Goal: Information Seeking & Learning: Learn about a topic

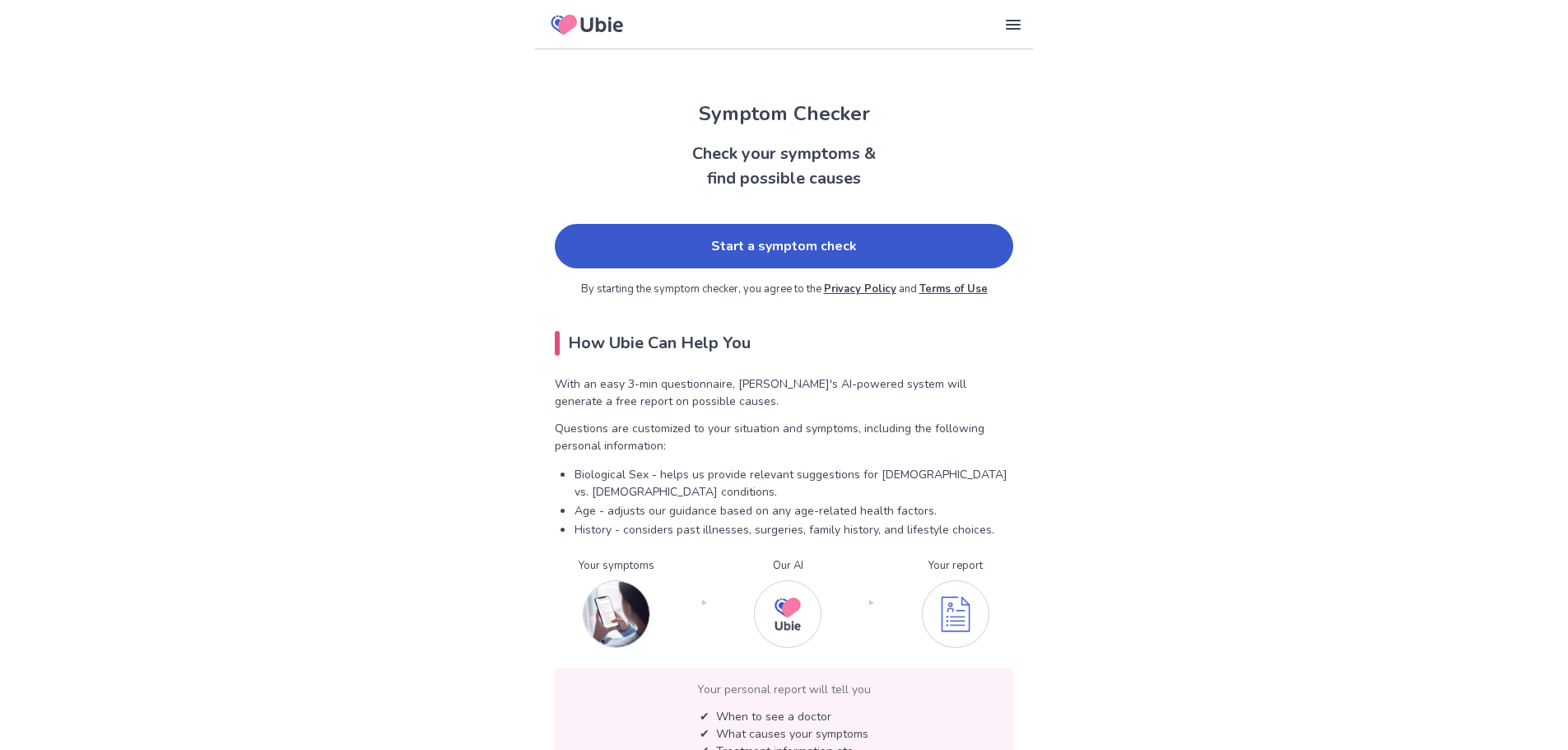
click at [735, 258] on link "Start a symptom check" at bounding box center [784, 246] width 459 height 44
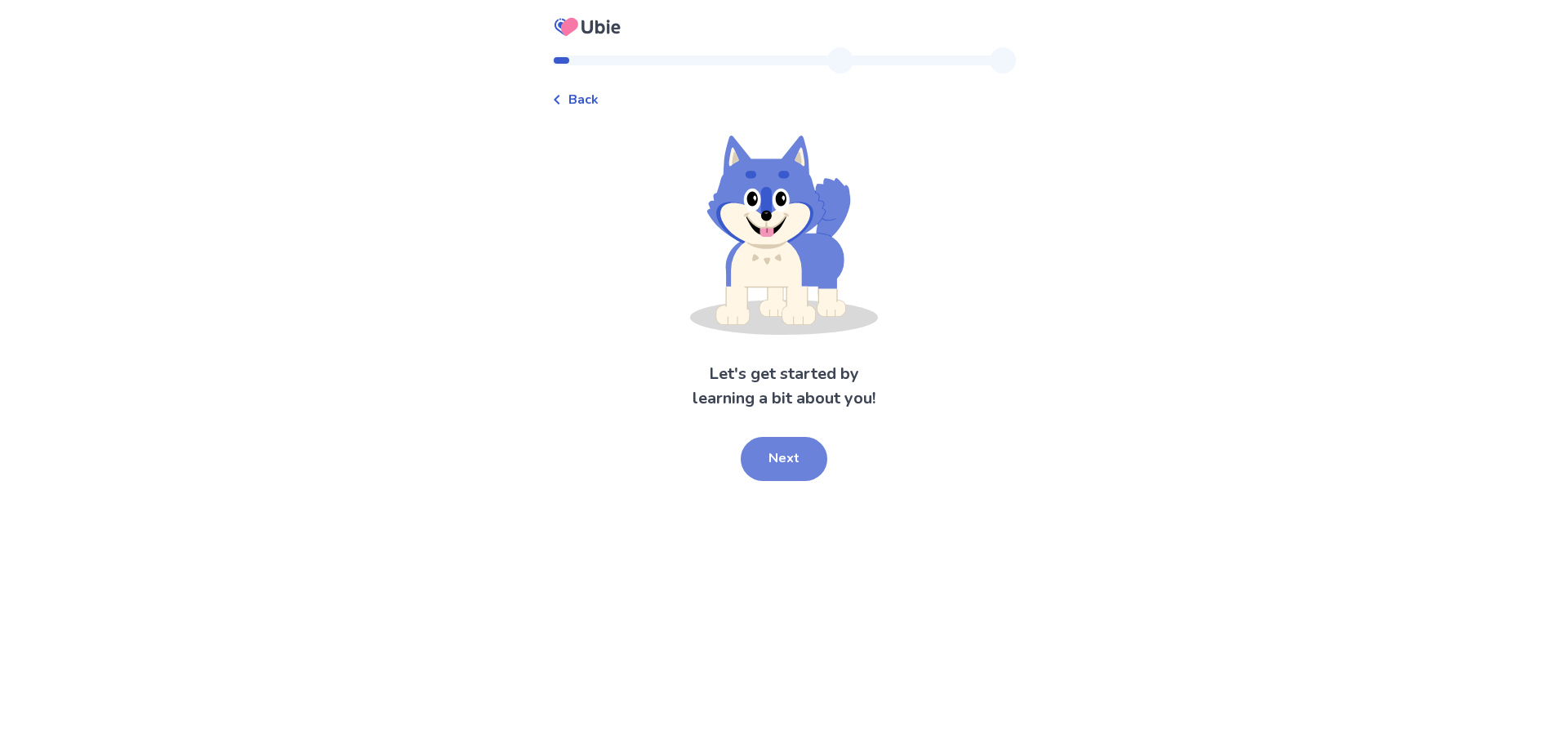
click at [772, 450] on button "Next" at bounding box center [784, 459] width 87 height 44
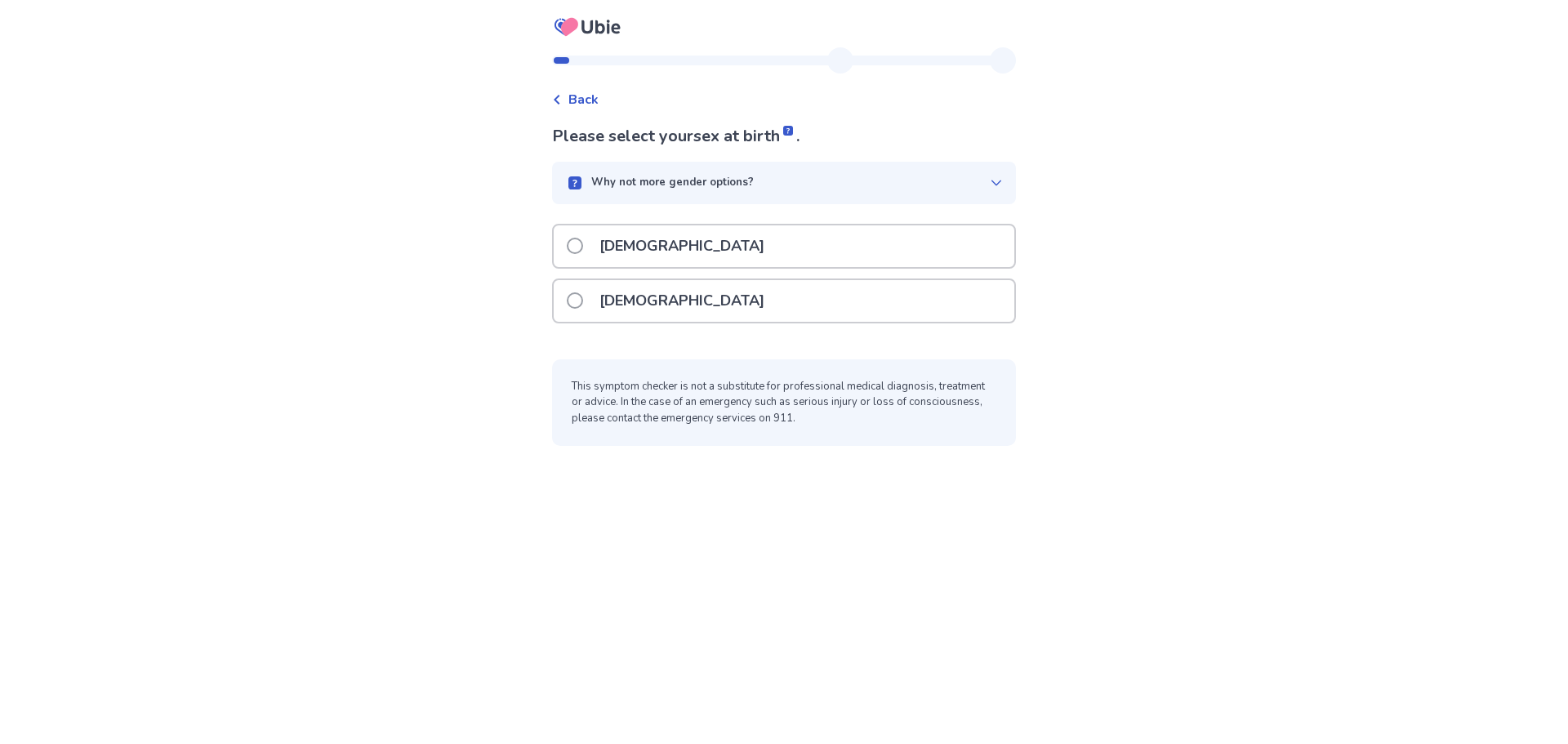
click at [668, 297] on div "[DEMOGRAPHIC_DATA]" at bounding box center [784, 301] width 461 height 41
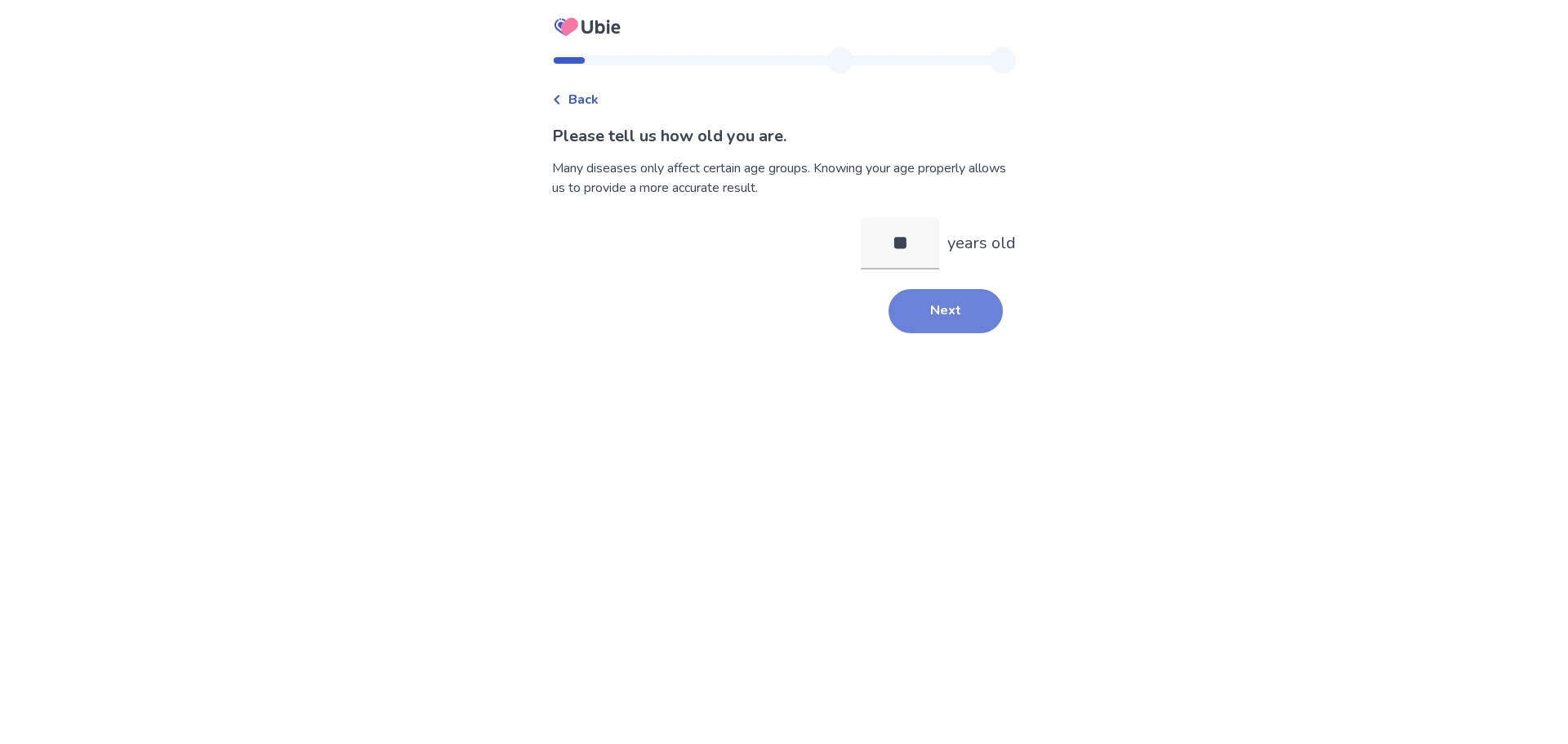
type input "**"
click at [919, 321] on button "Next" at bounding box center [946, 311] width 115 height 44
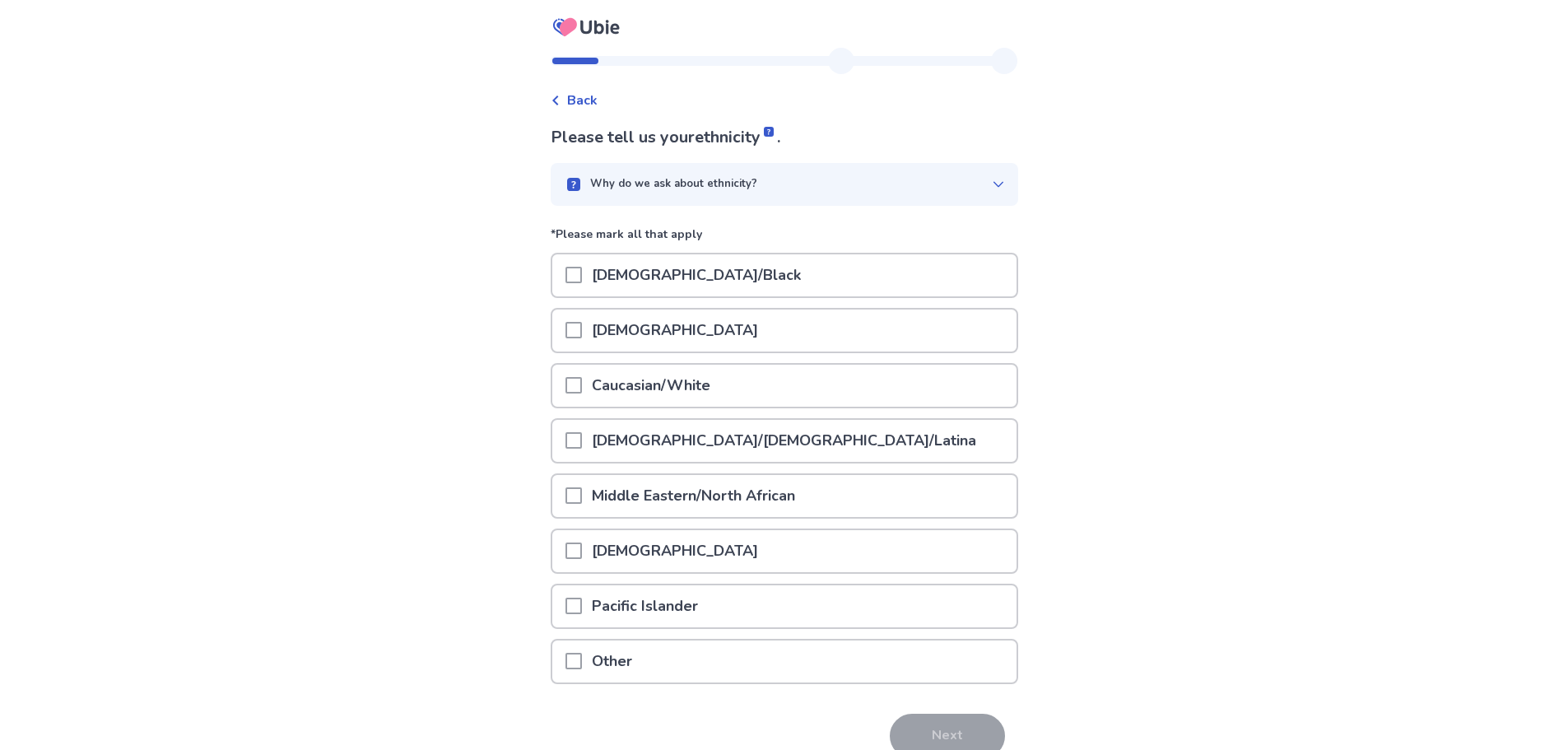
click at [667, 385] on p "Caucasian/White" at bounding box center [650, 386] width 138 height 42
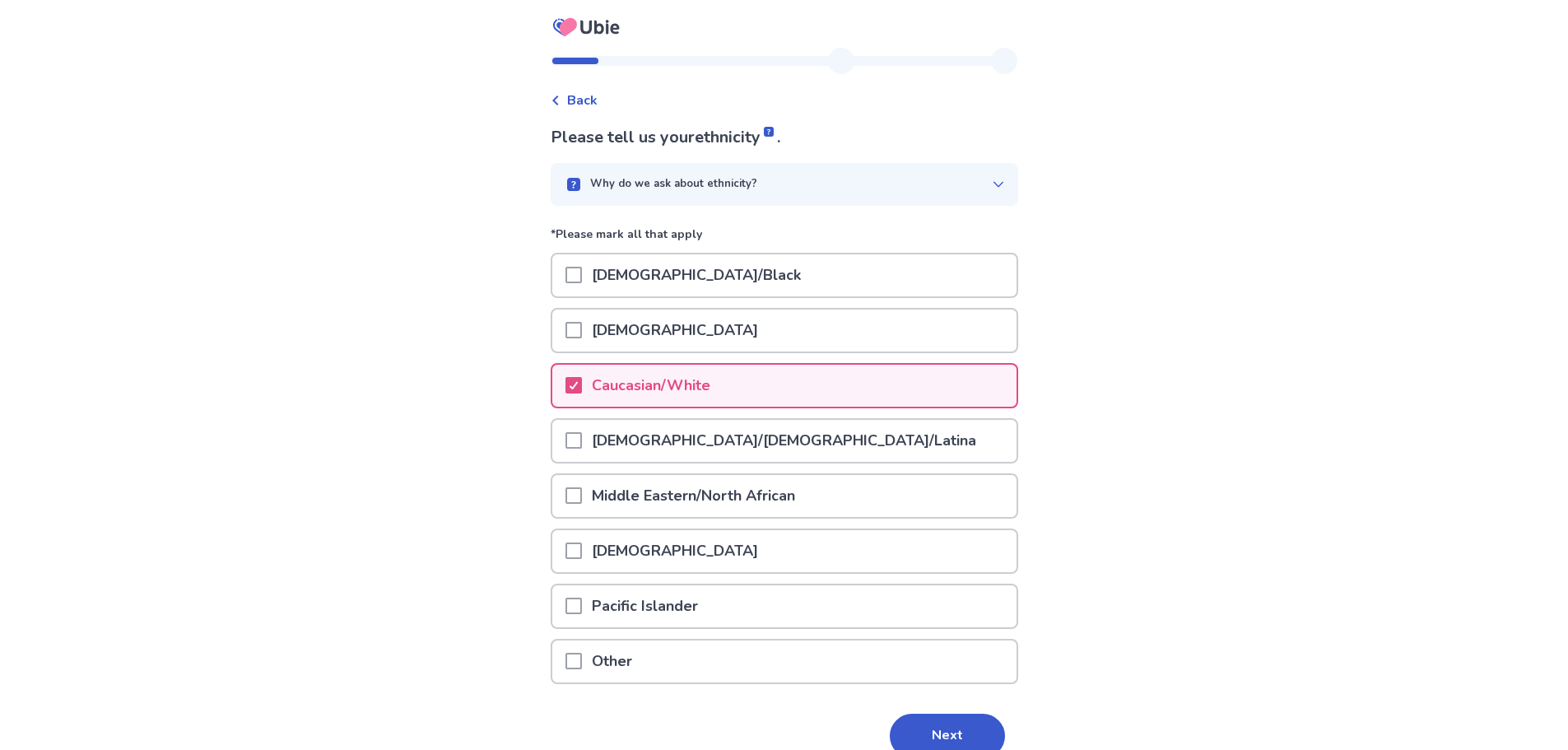
scroll to position [80, 0]
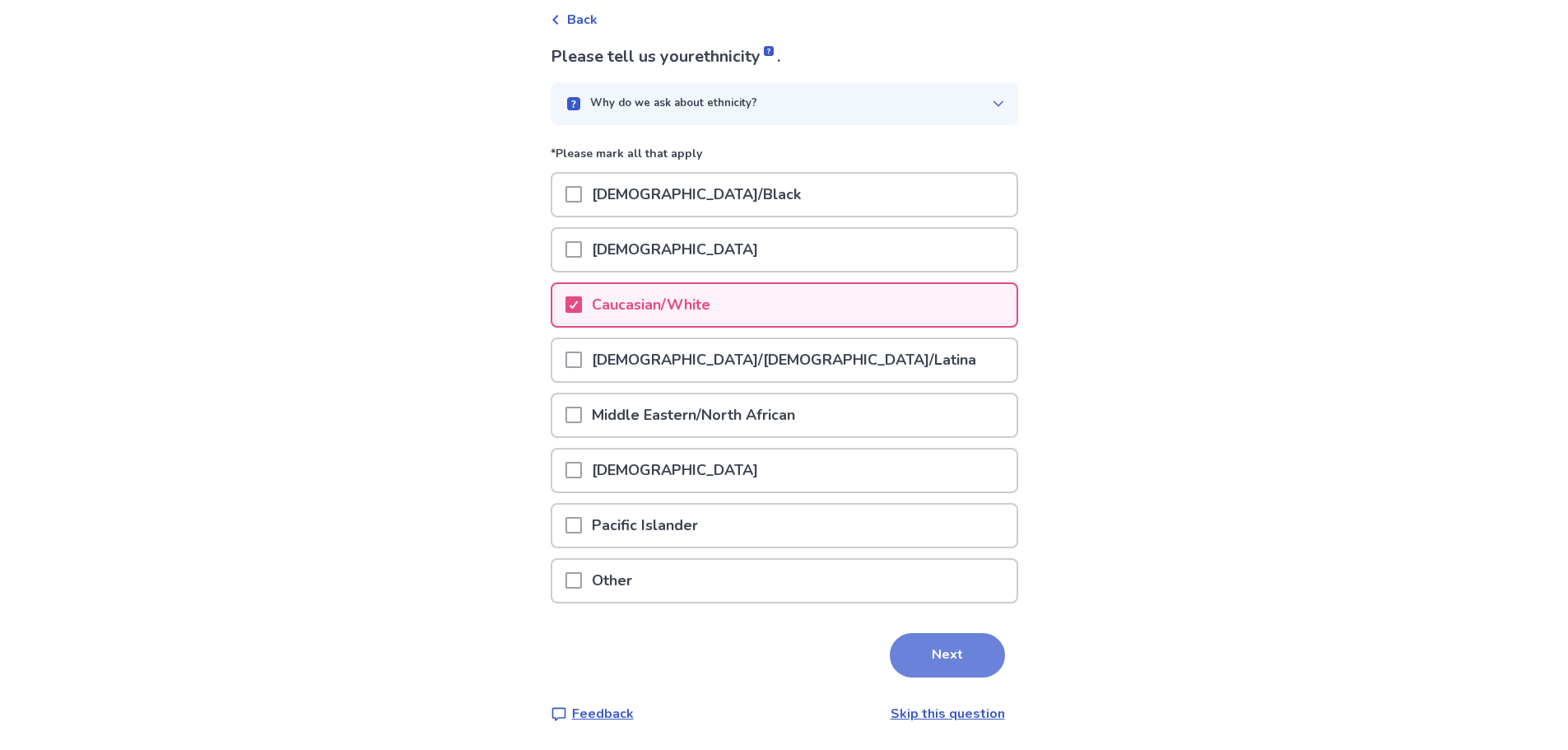
click at [963, 652] on button "Next" at bounding box center [947, 655] width 116 height 44
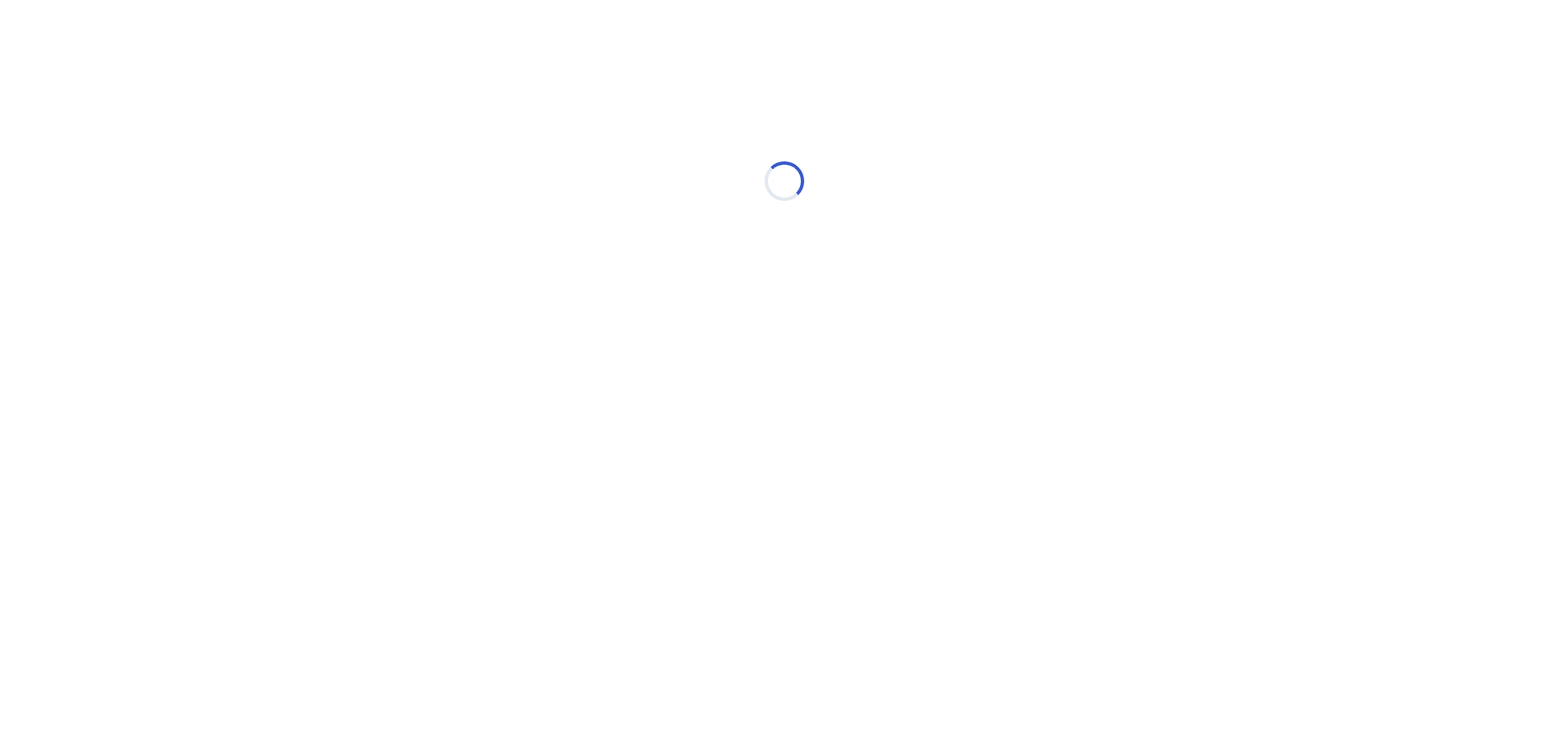
scroll to position [0, 0]
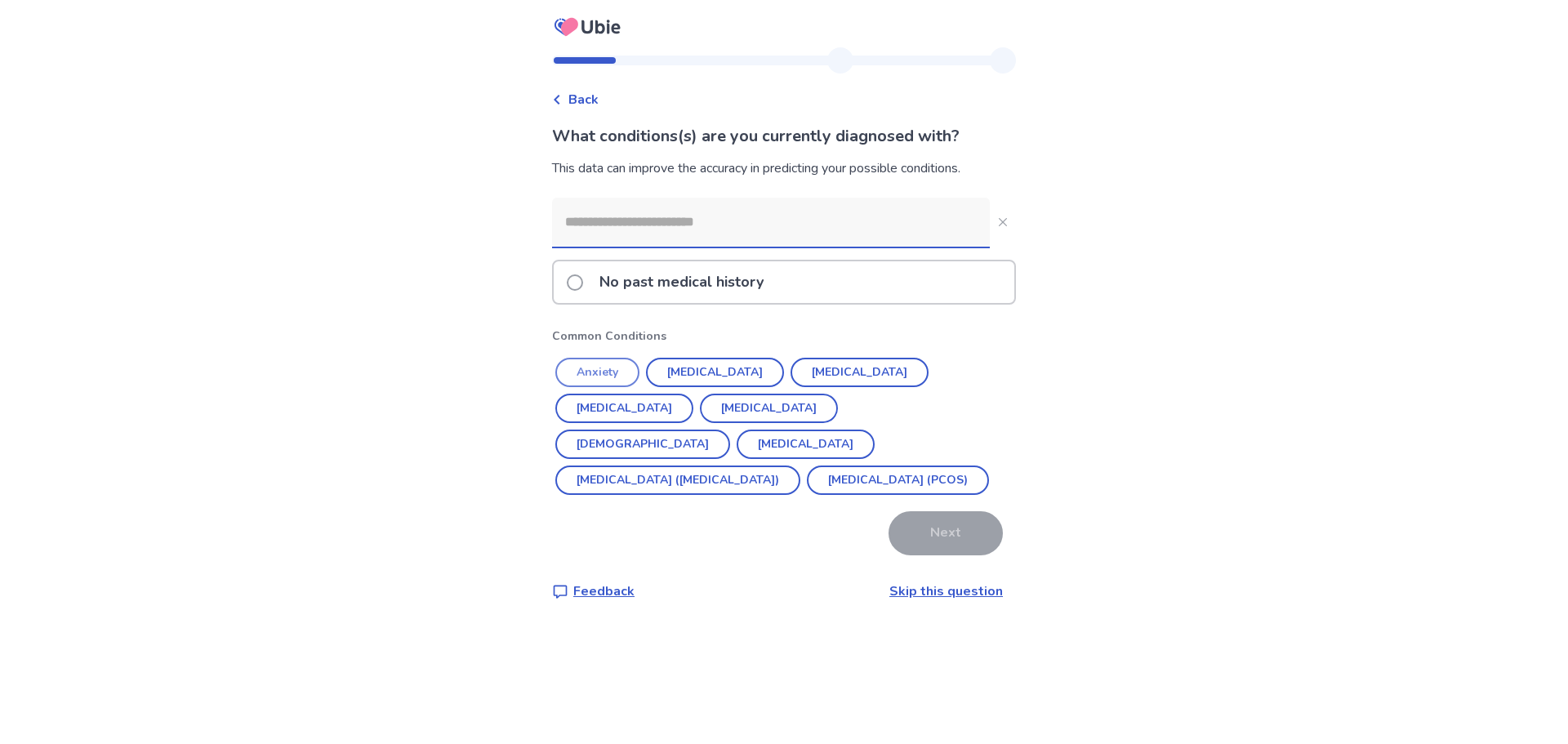
click at [623, 367] on button "Anxiety" at bounding box center [598, 372] width 84 height 30
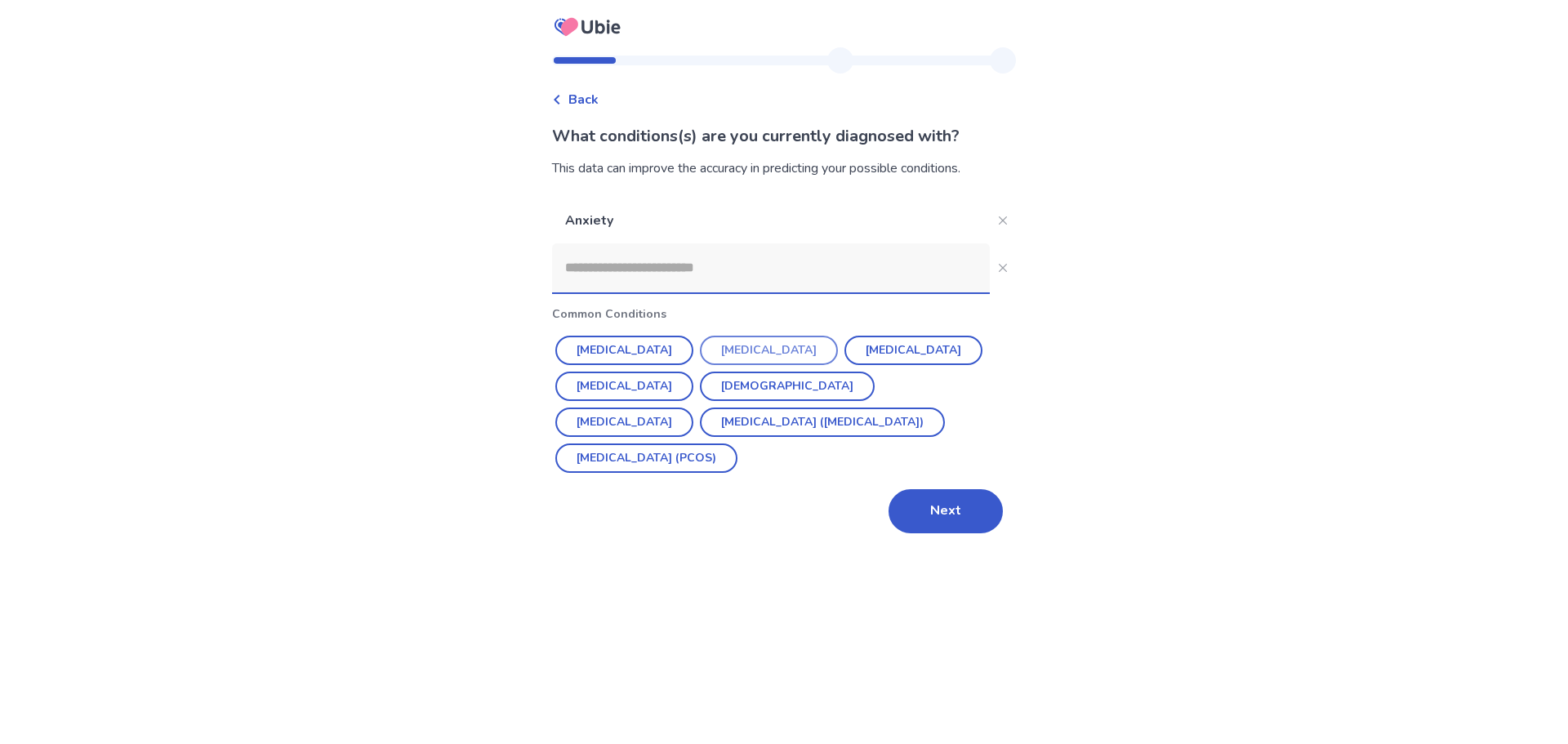
click at [763, 351] on button "[MEDICAL_DATA]" at bounding box center [769, 350] width 138 height 30
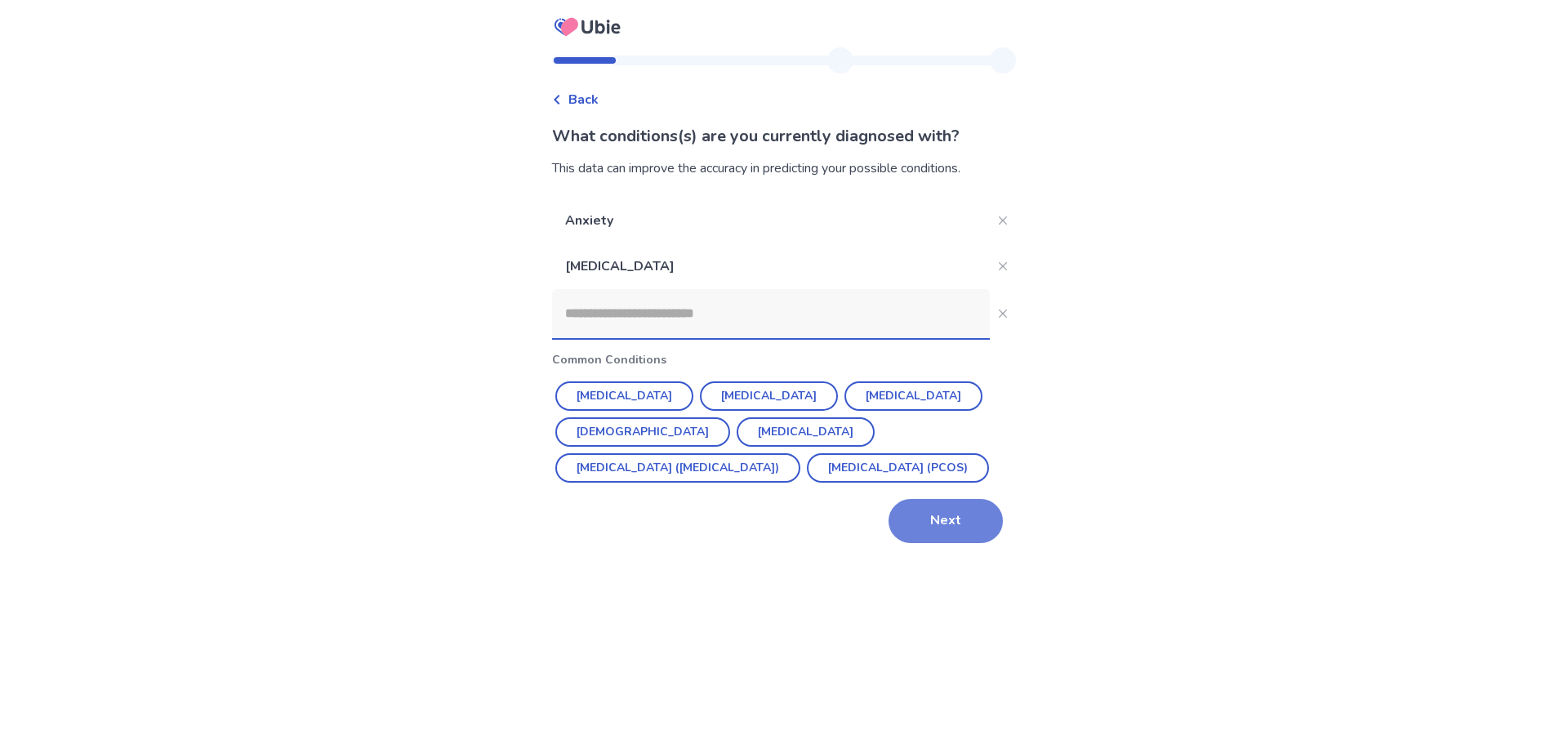
click at [935, 526] on button "Next" at bounding box center [946, 521] width 115 height 44
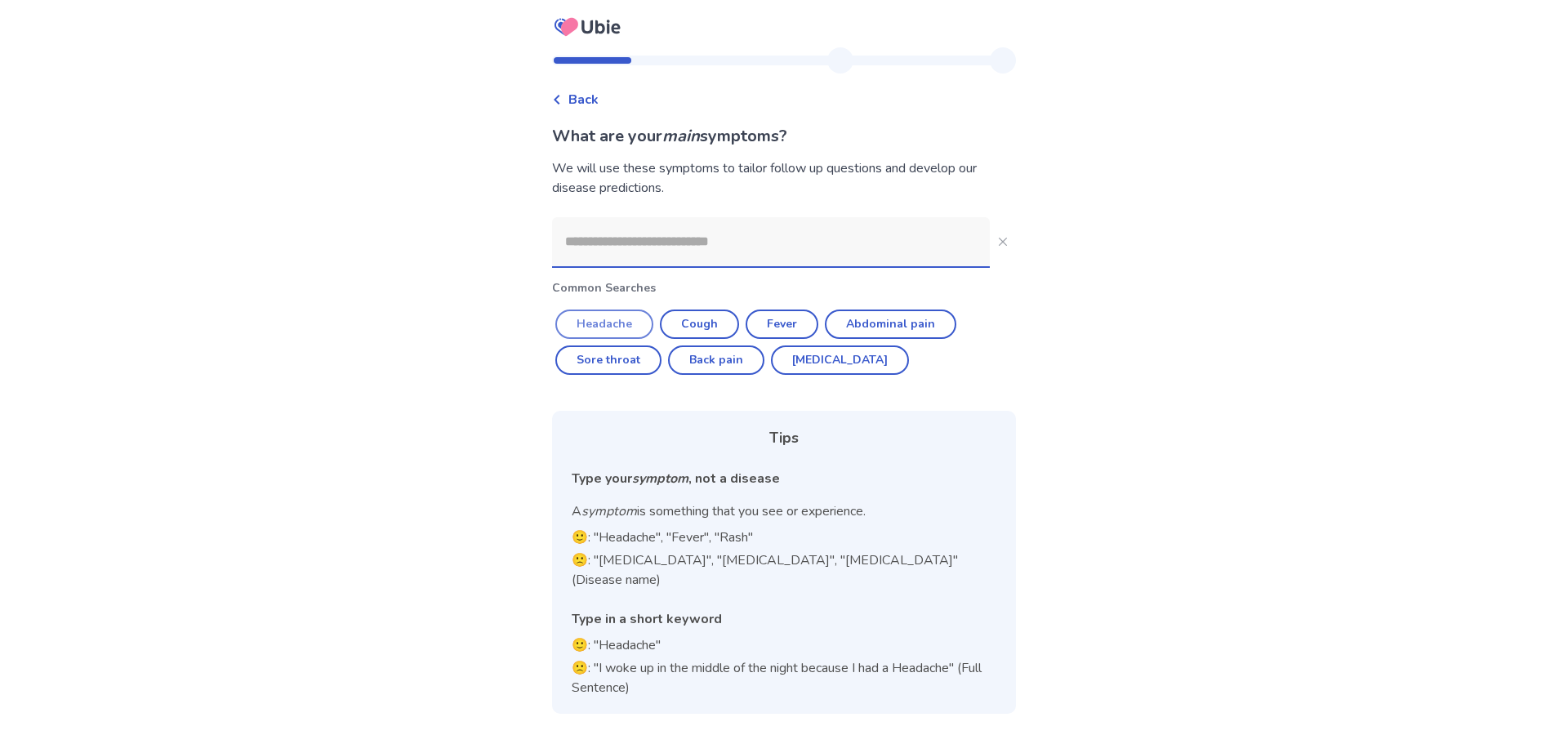
click at [621, 327] on button "Headache" at bounding box center [604, 324] width 98 height 30
type input "********"
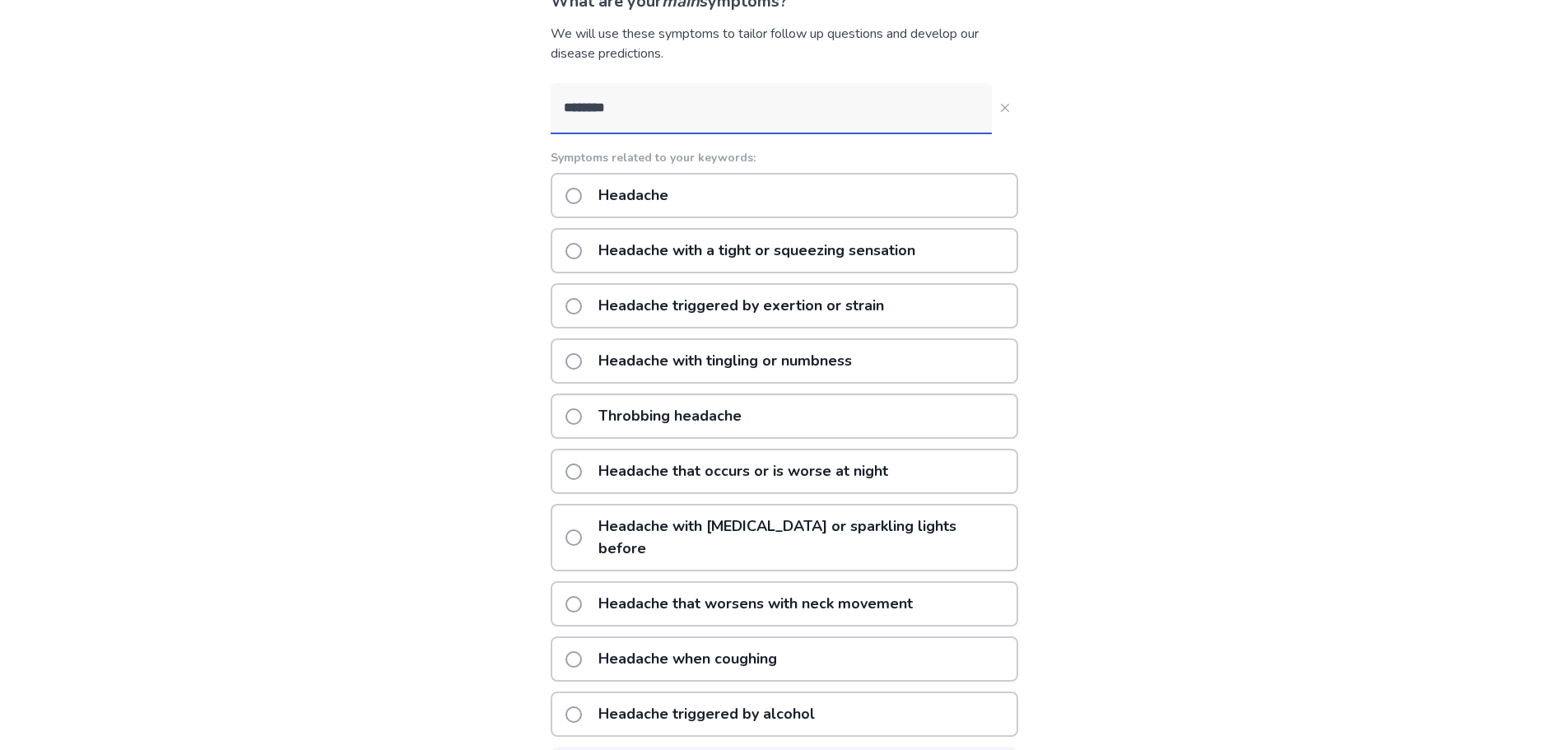
scroll to position [164, 0]
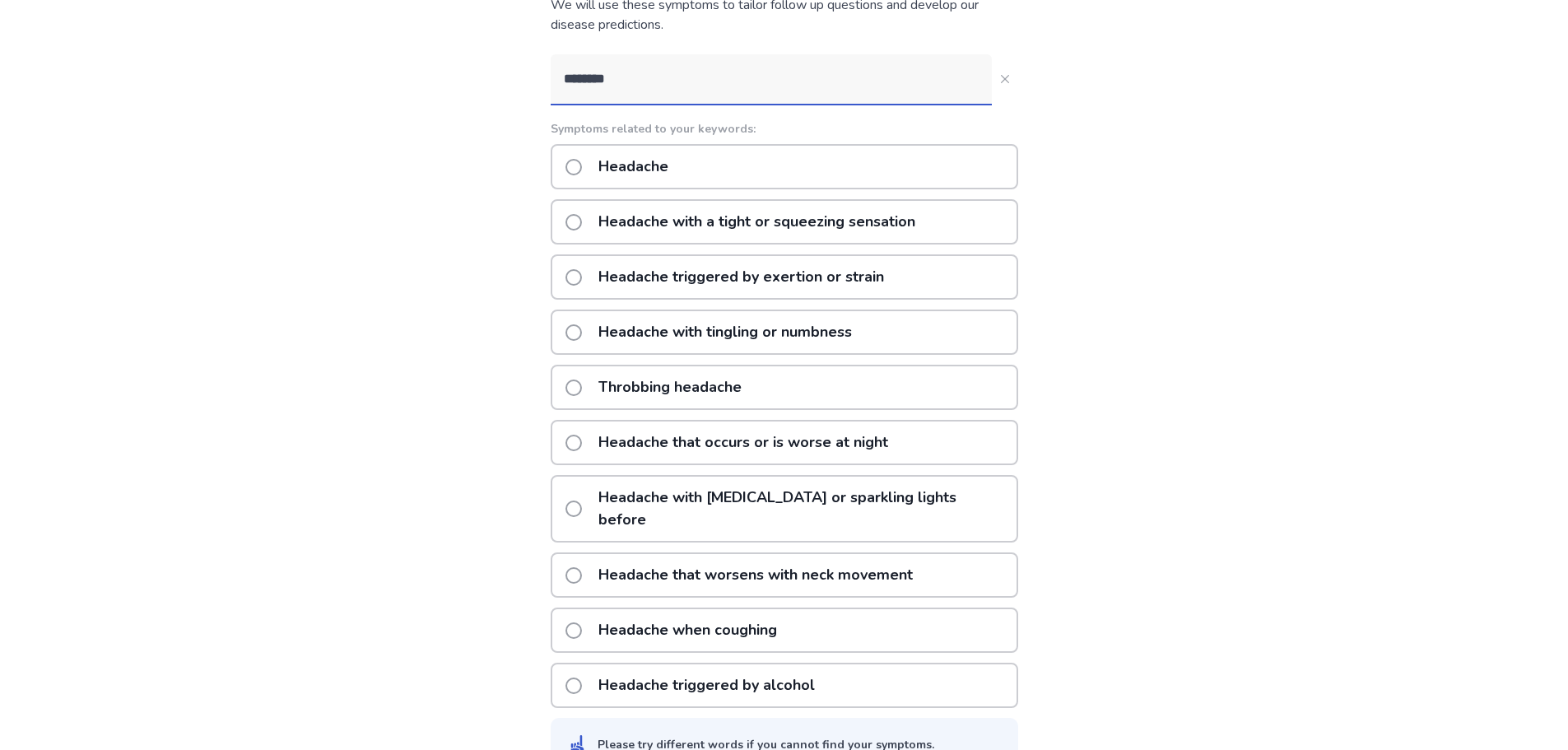
click at [732, 389] on p "Throbbing headache" at bounding box center [670, 388] width 163 height 42
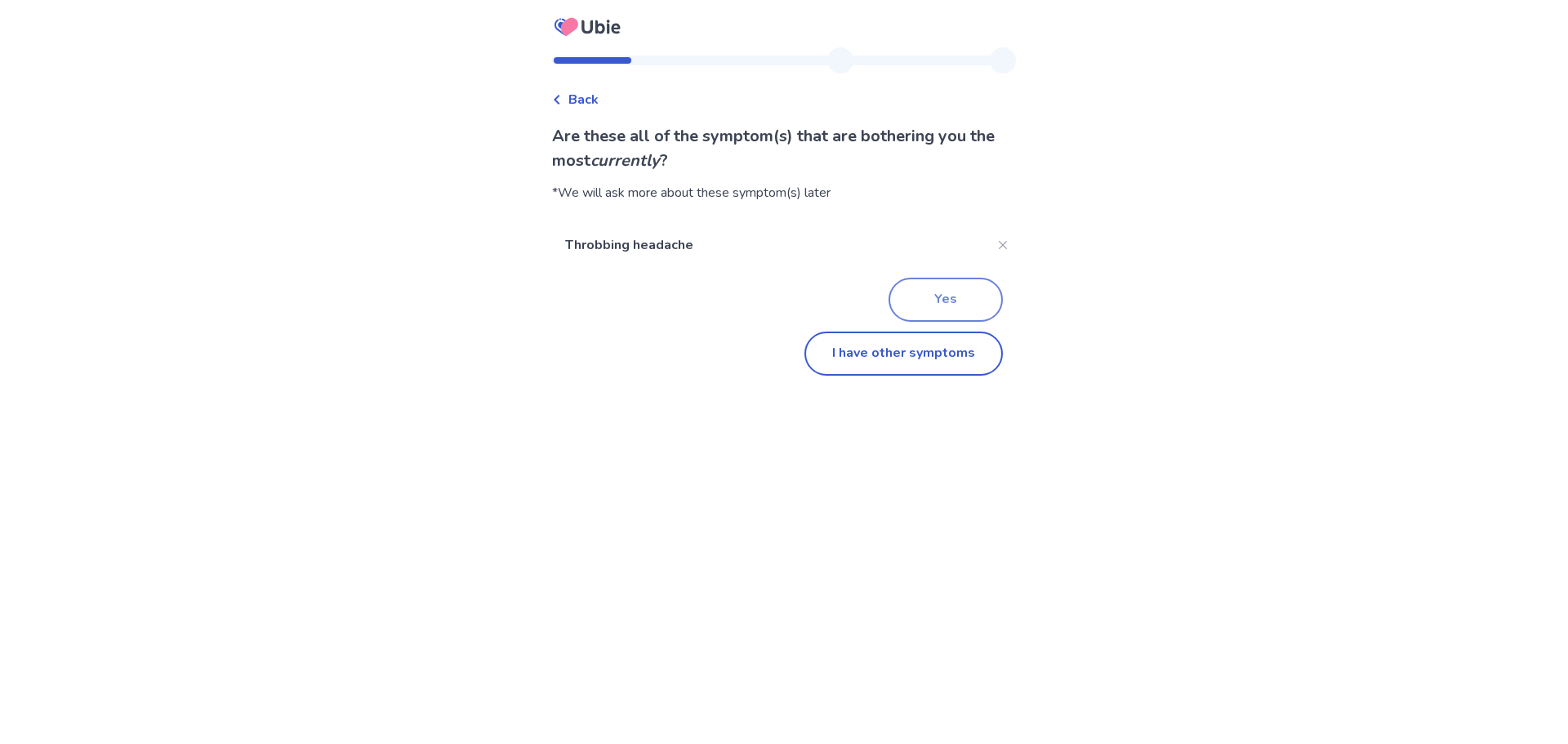
click at [935, 290] on button "Yes" at bounding box center [946, 299] width 115 height 44
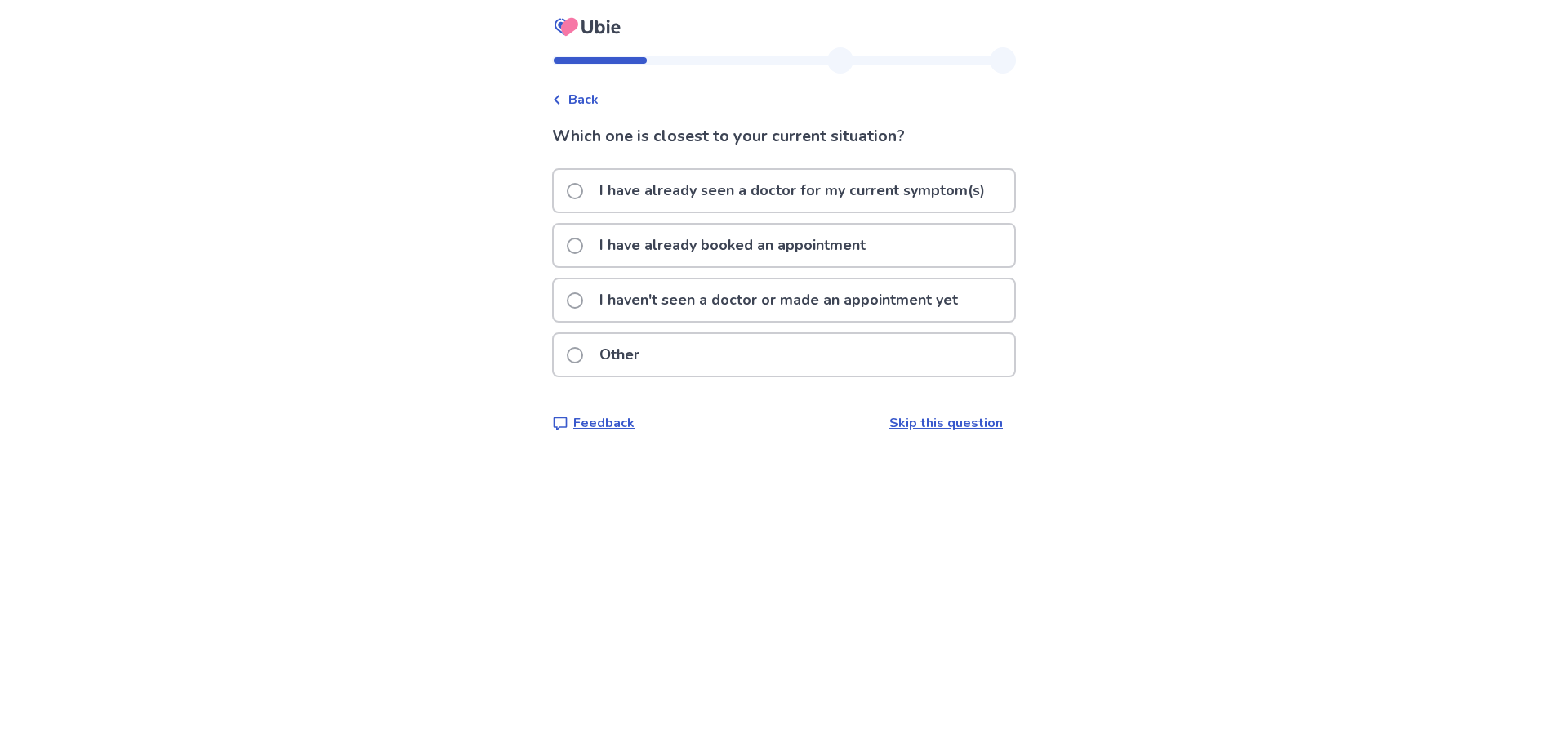
click at [709, 308] on p "I haven't seen a doctor or made an appointment yet" at bounding box center [779, 300] width 378 height 41
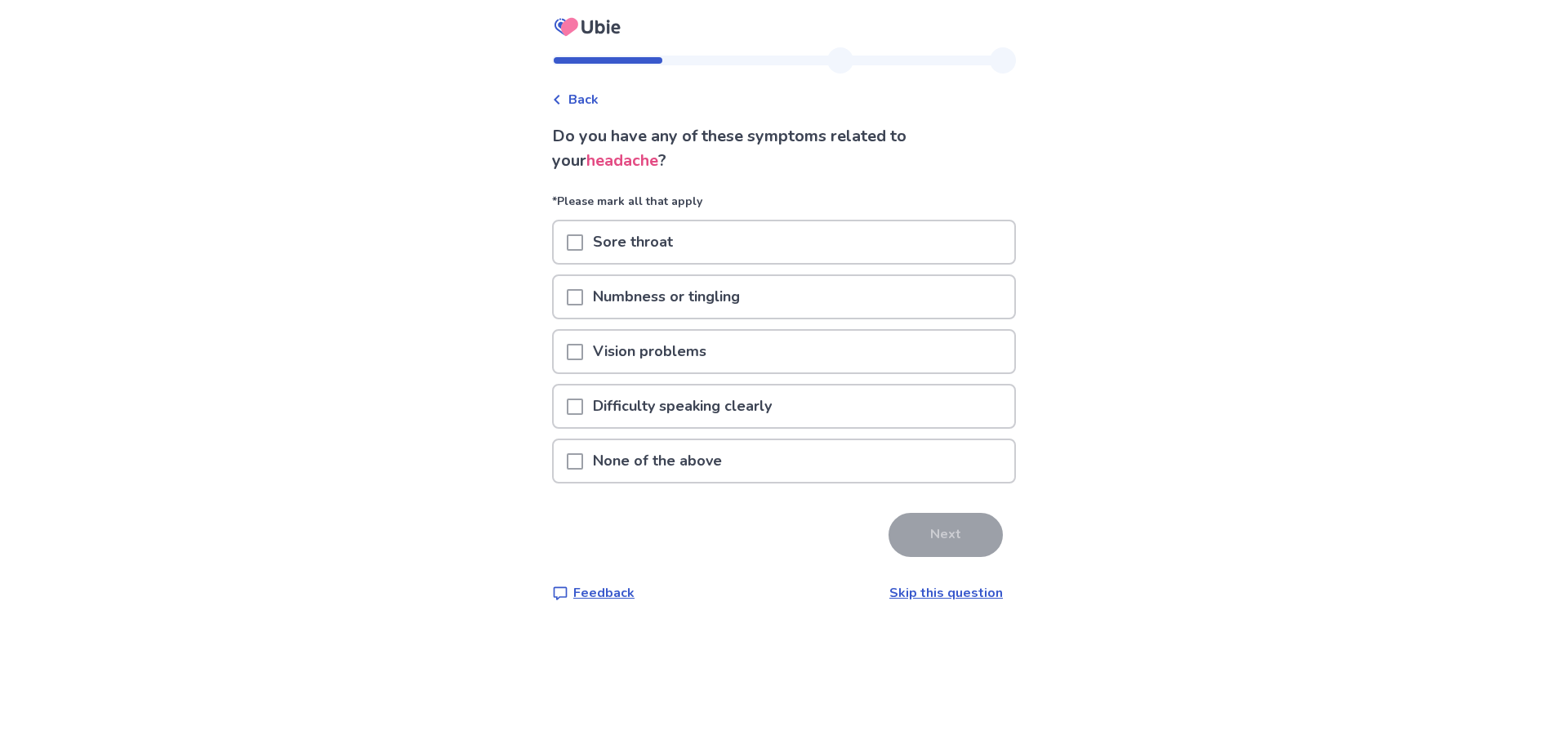
click at [768, 447] on div "None of the above" at bounding box center [784, 461] width 461 height 41
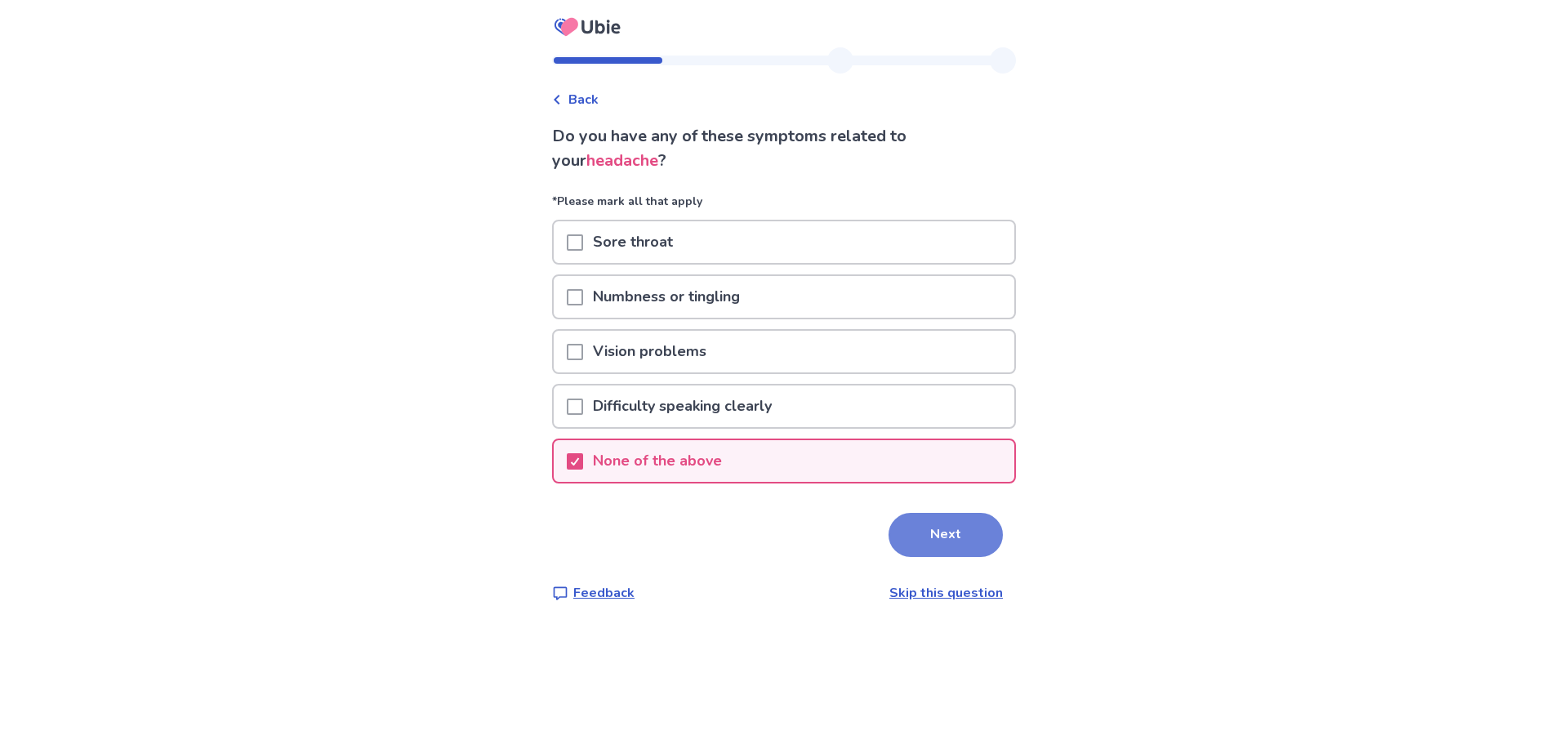
click at [909, 524] on button "Next" at bounding box center [946, 534] width 115 height 44
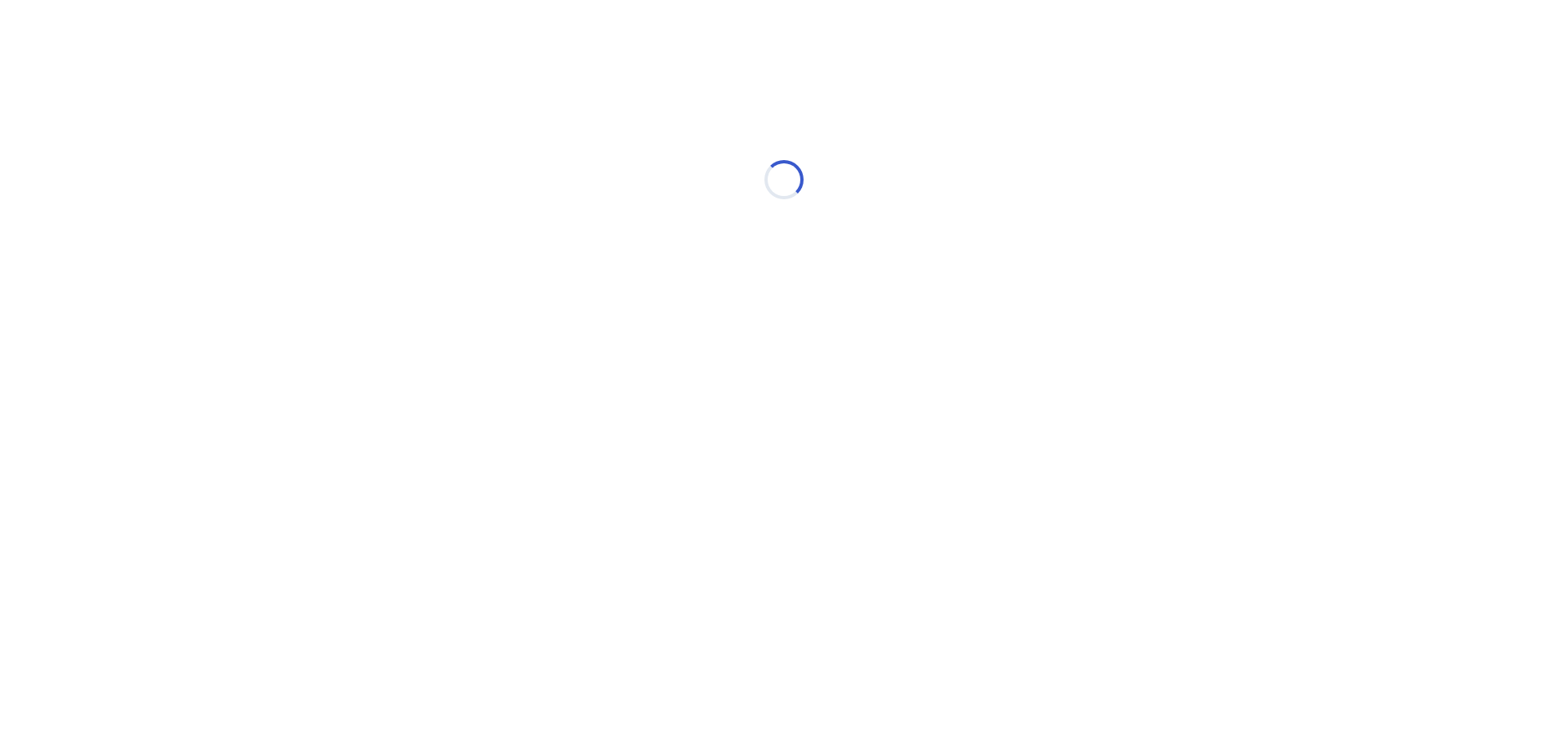
select select "*"
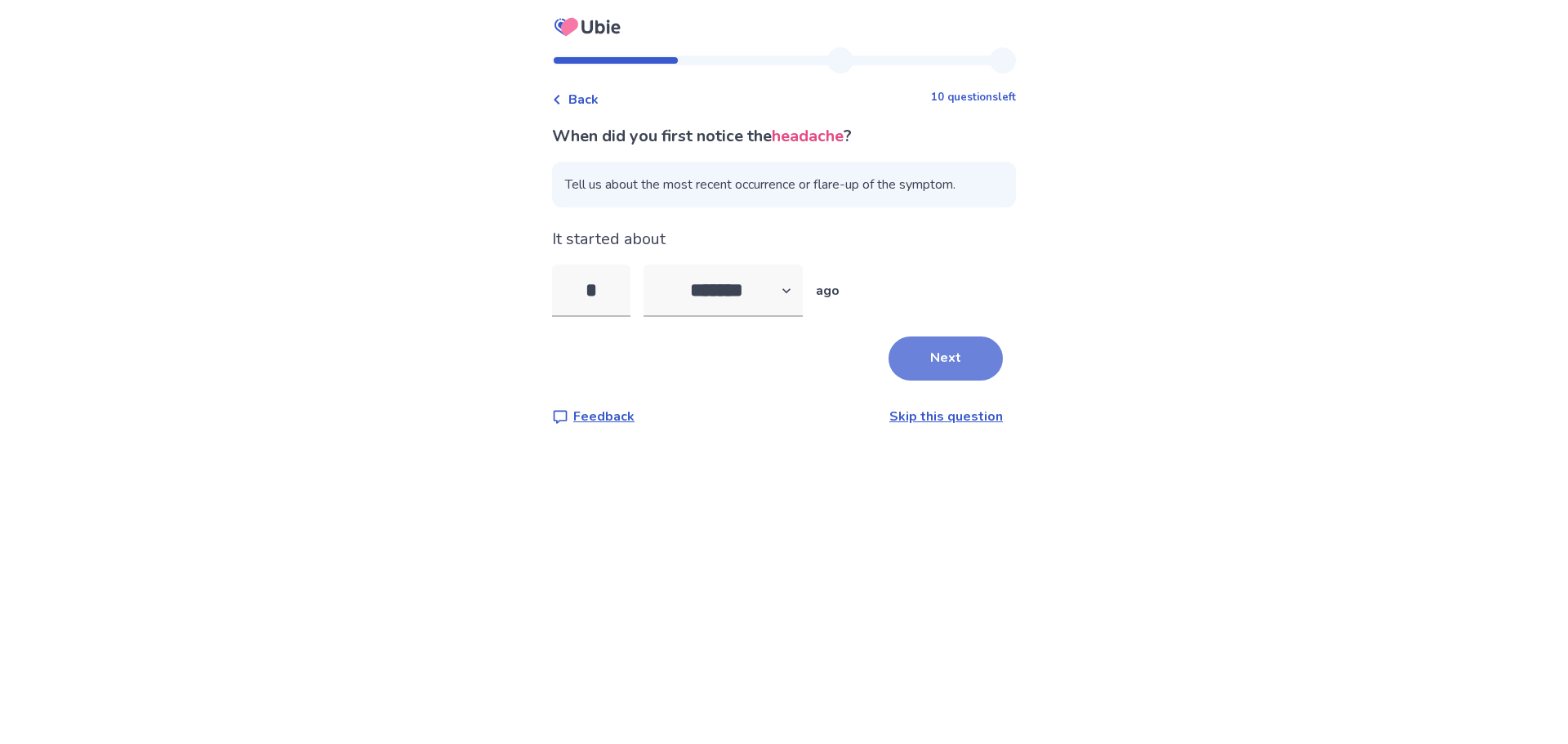
type input "*"
click at [941, 357] on button "Next" at bounding box center [946, 358] width 115 height 44
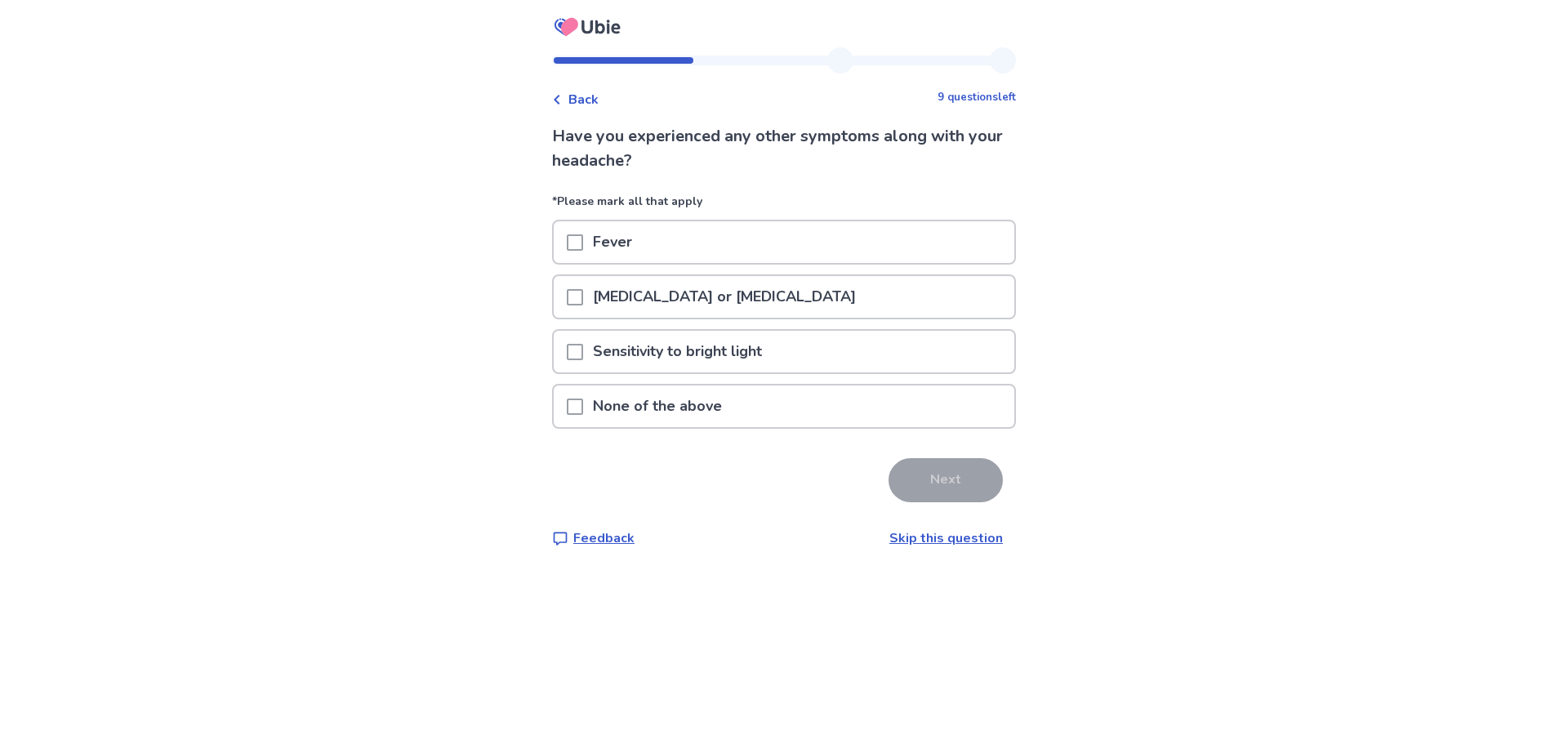
click at [714, 406] on p "None of the above" at bounding box center [658, 406] width 149 height 41
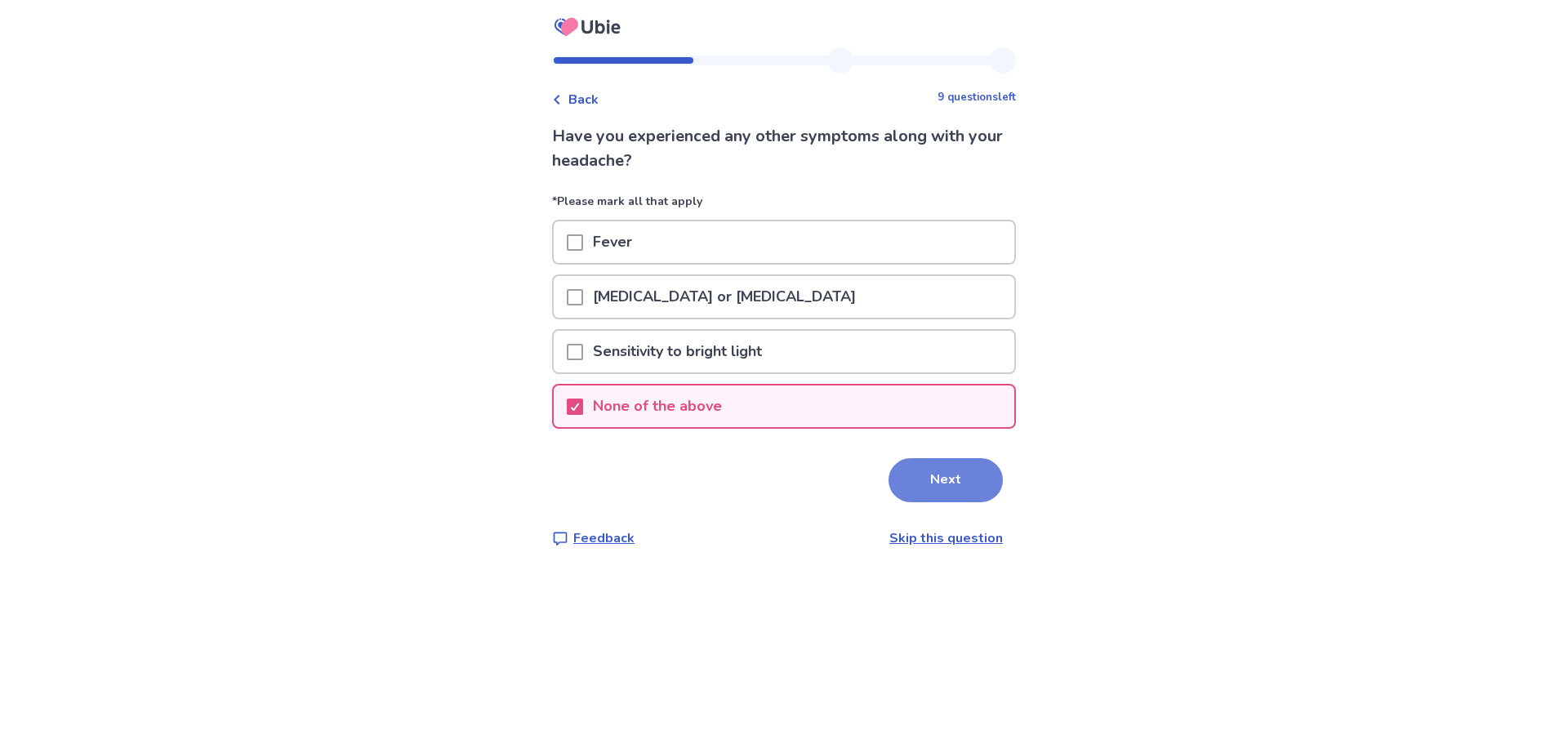
click at [889, 467] on button "Next" at bounding box center [946, 480] width 115 height 44
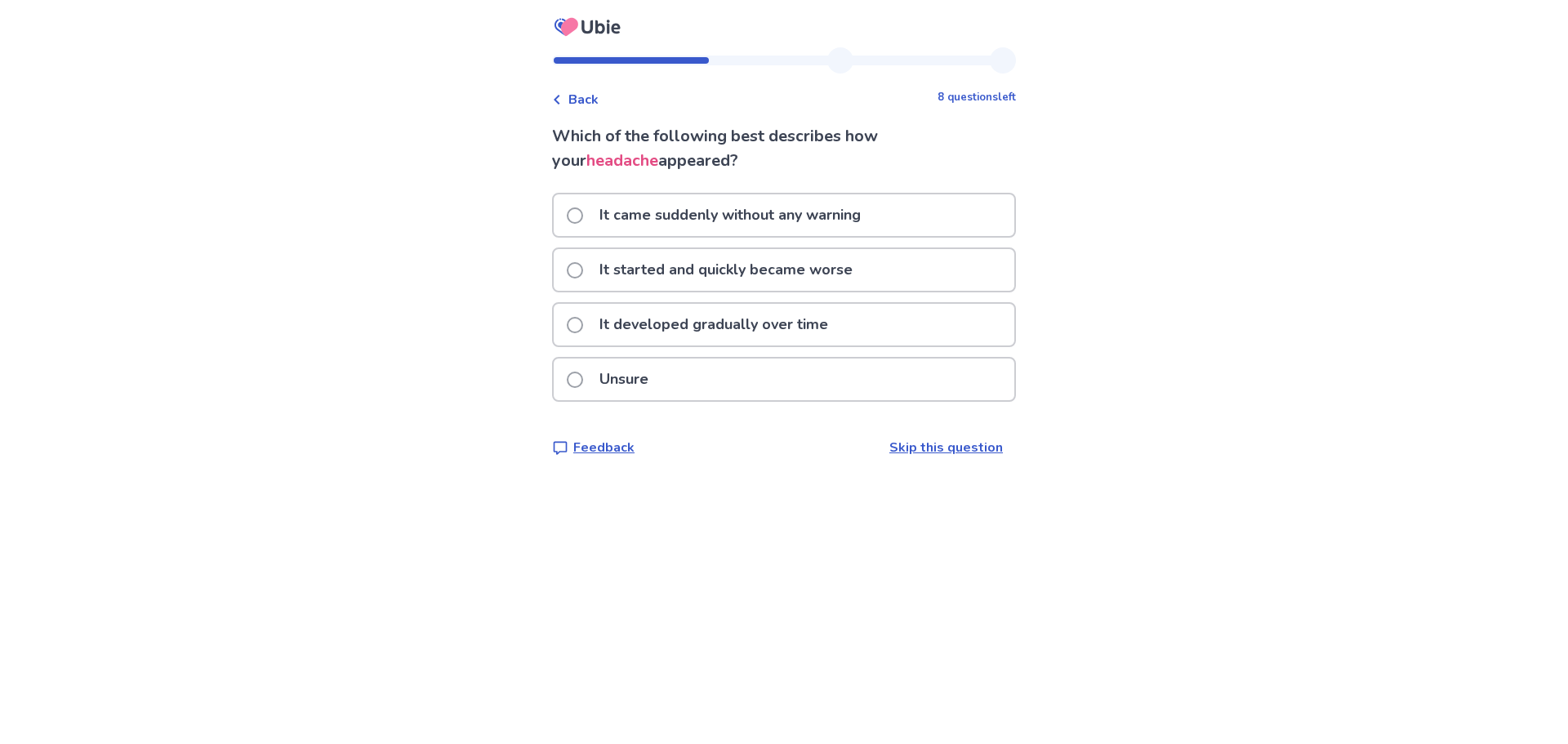
click at [700, 319] on p "It developed gradually over time" at bounding box center [713, 324] width 248 height 41
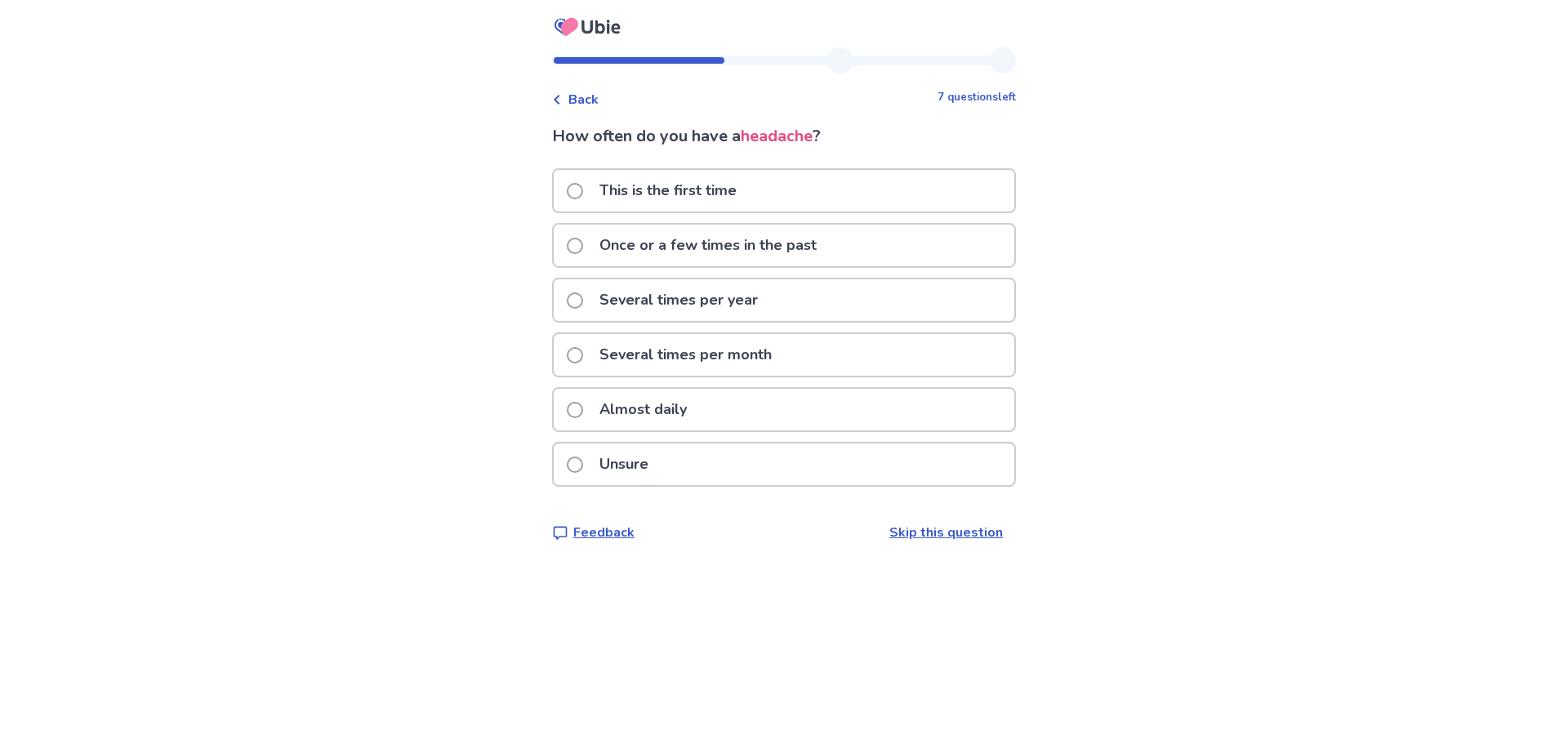
click at [723, 305] on p "Several times per year" at bounding box center [678, 300] width 178 height 41
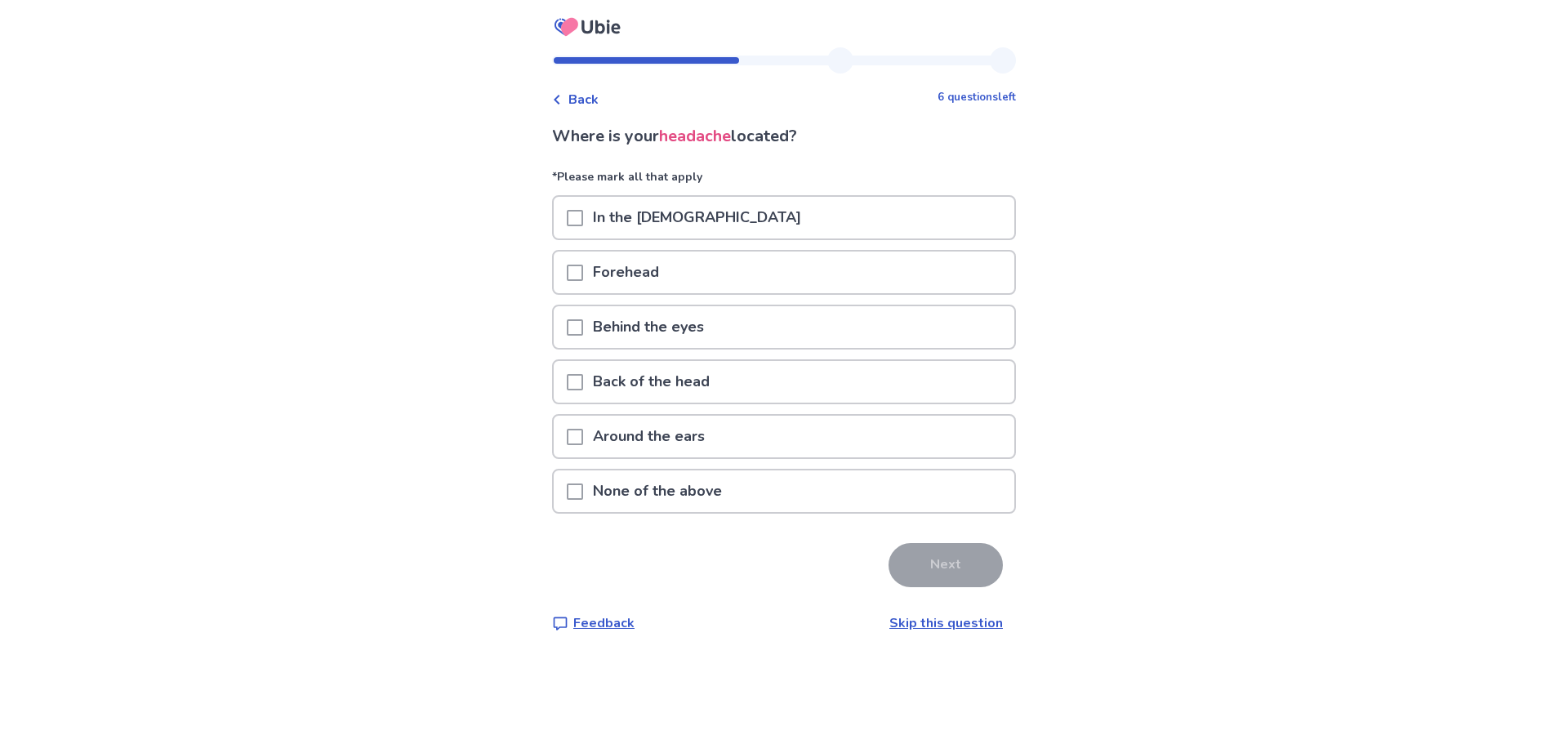
click at [668, 278] on p "Forehead" at bounding box center [626, 273] width 86 height 41
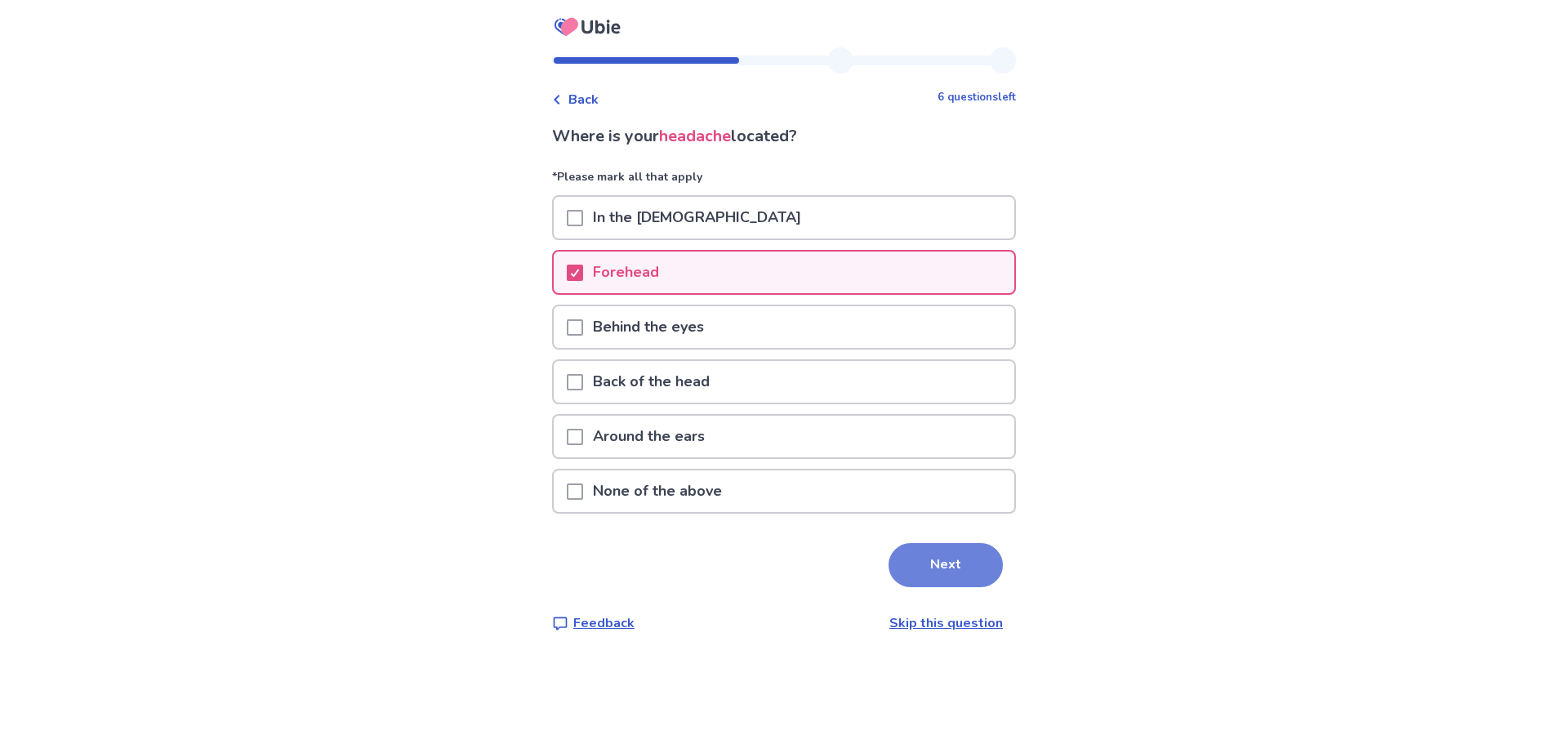
click at [909, 561] on button "Next" at bounding box center [946, 565] width 115 height 44
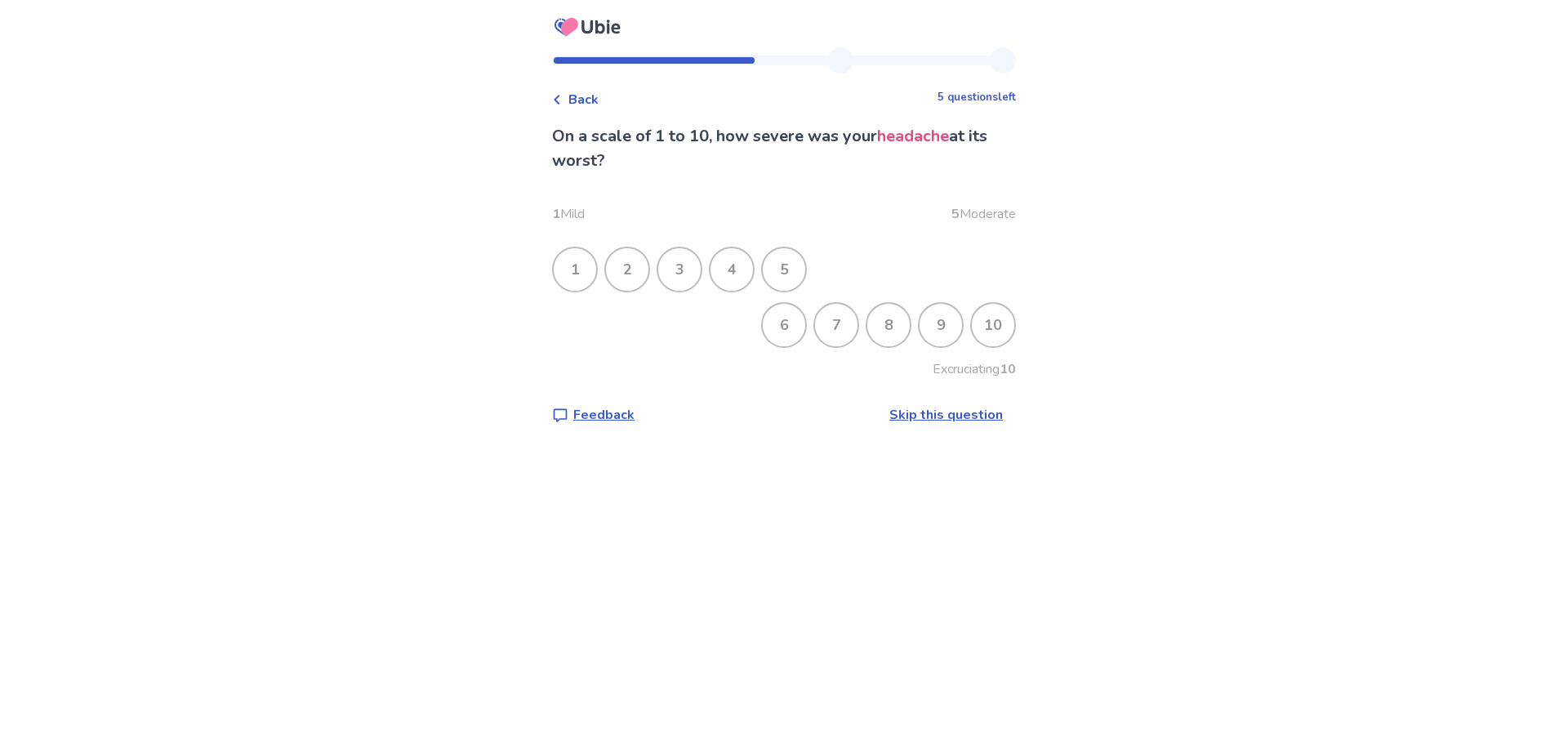
click at [798, 264] on div "5" at bounding box center [783, 269] width 42 height 42
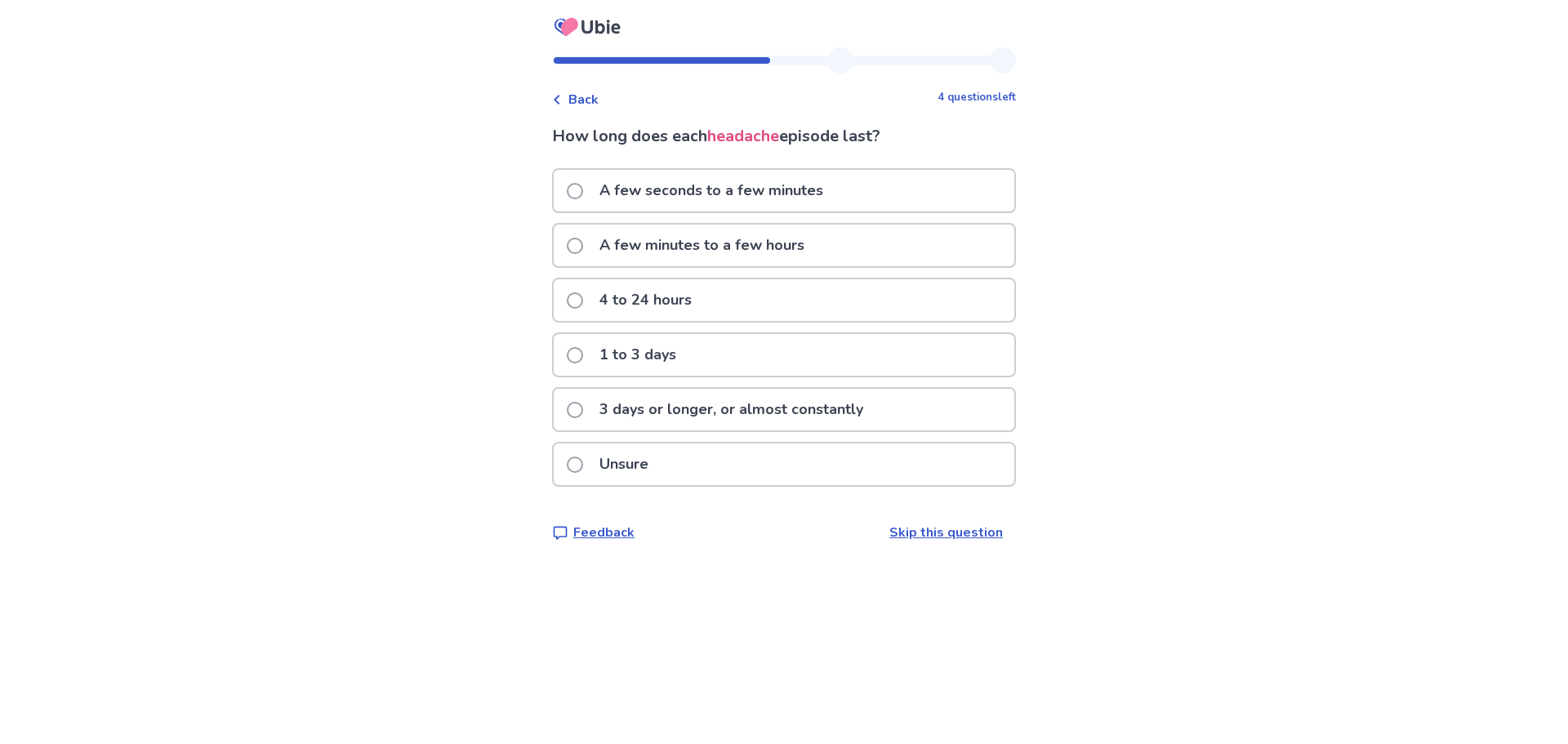
click at [659, 356] on p "1 to 3 days" at bounding box center [638, 355] width 97 height 41
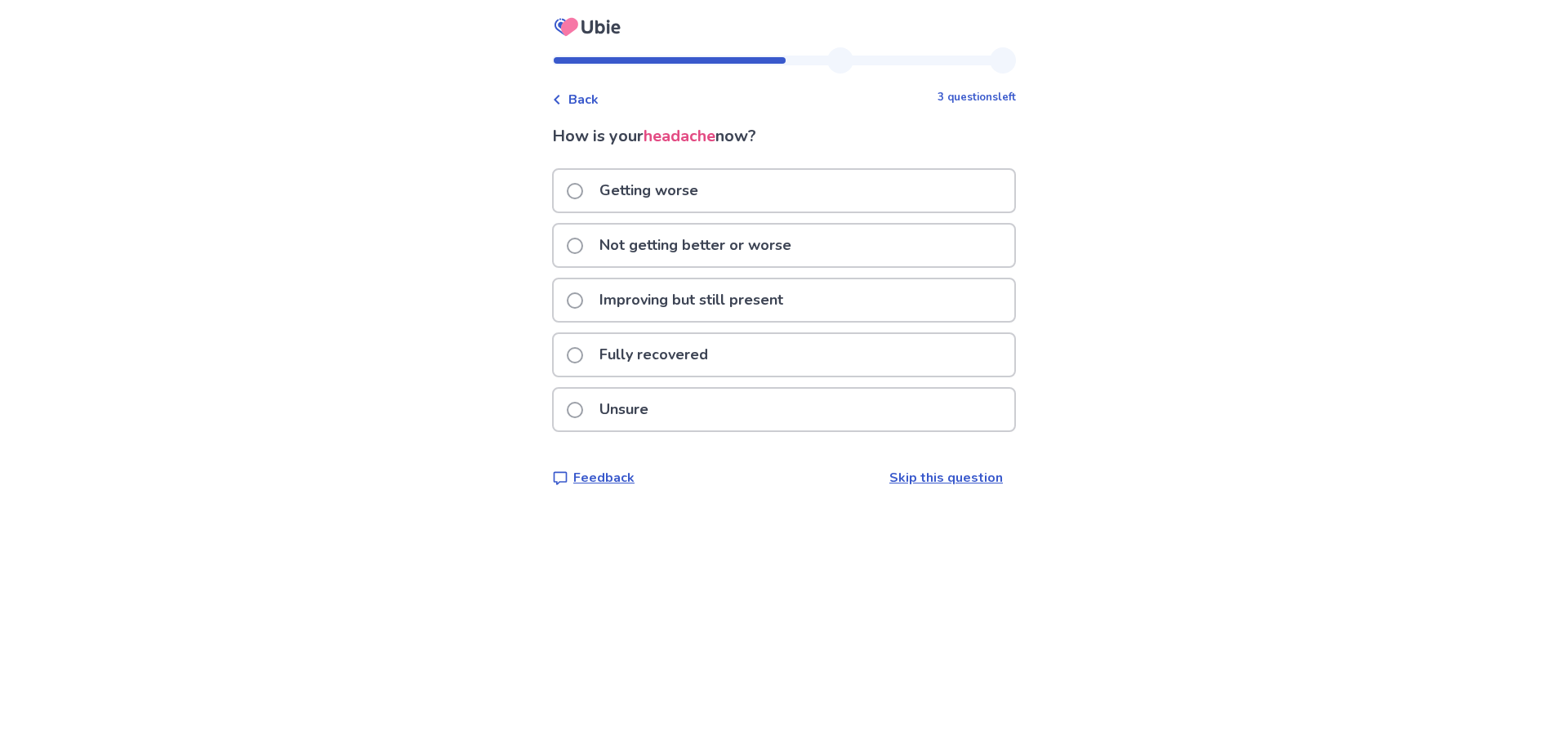
click at [713, 291] on p "Improving but still present" at bounding box center [691, 300] width 203 height 41
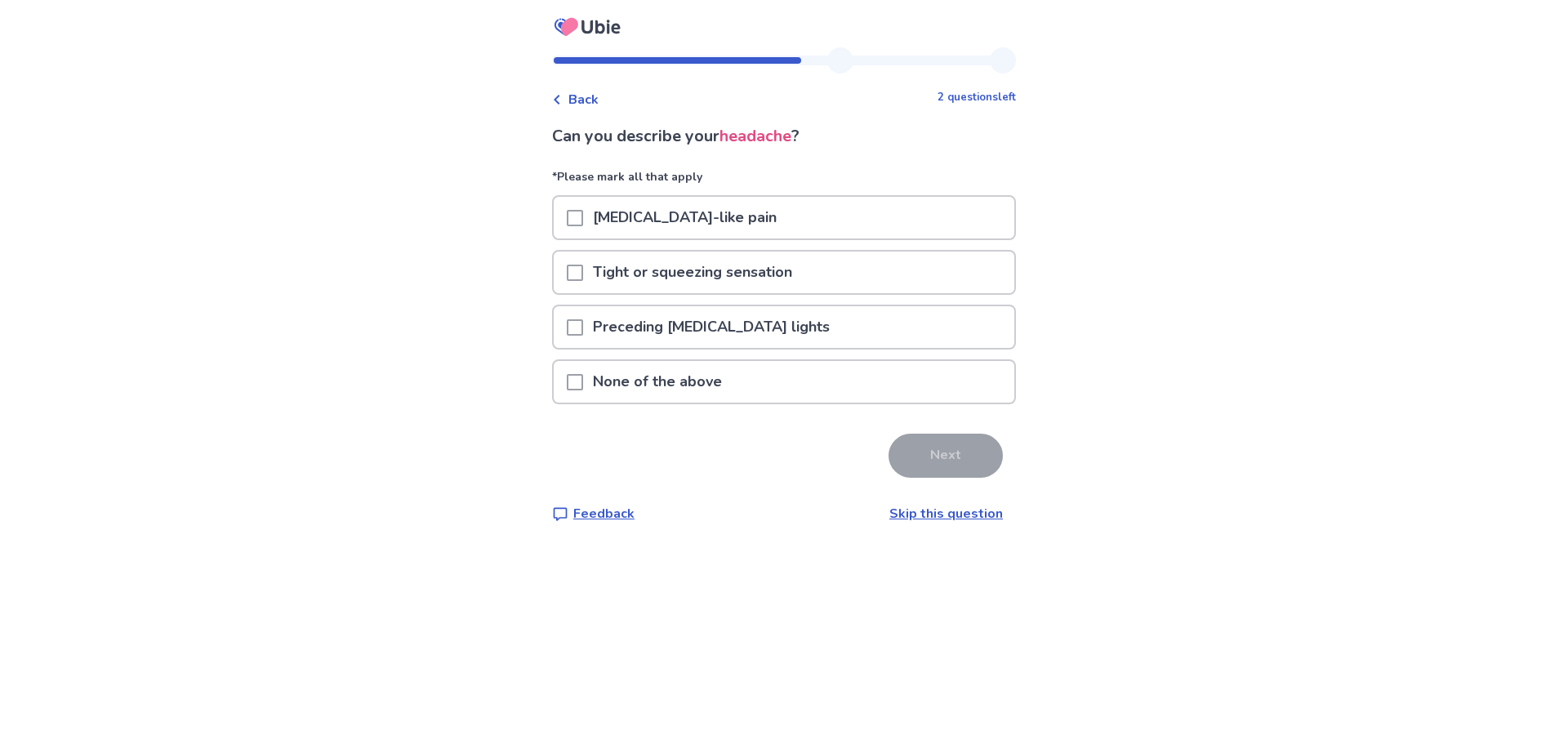
click at [714, 283] on p "Tight or squeezing sensation" at bounding box center [693, 273] width 219 height 41
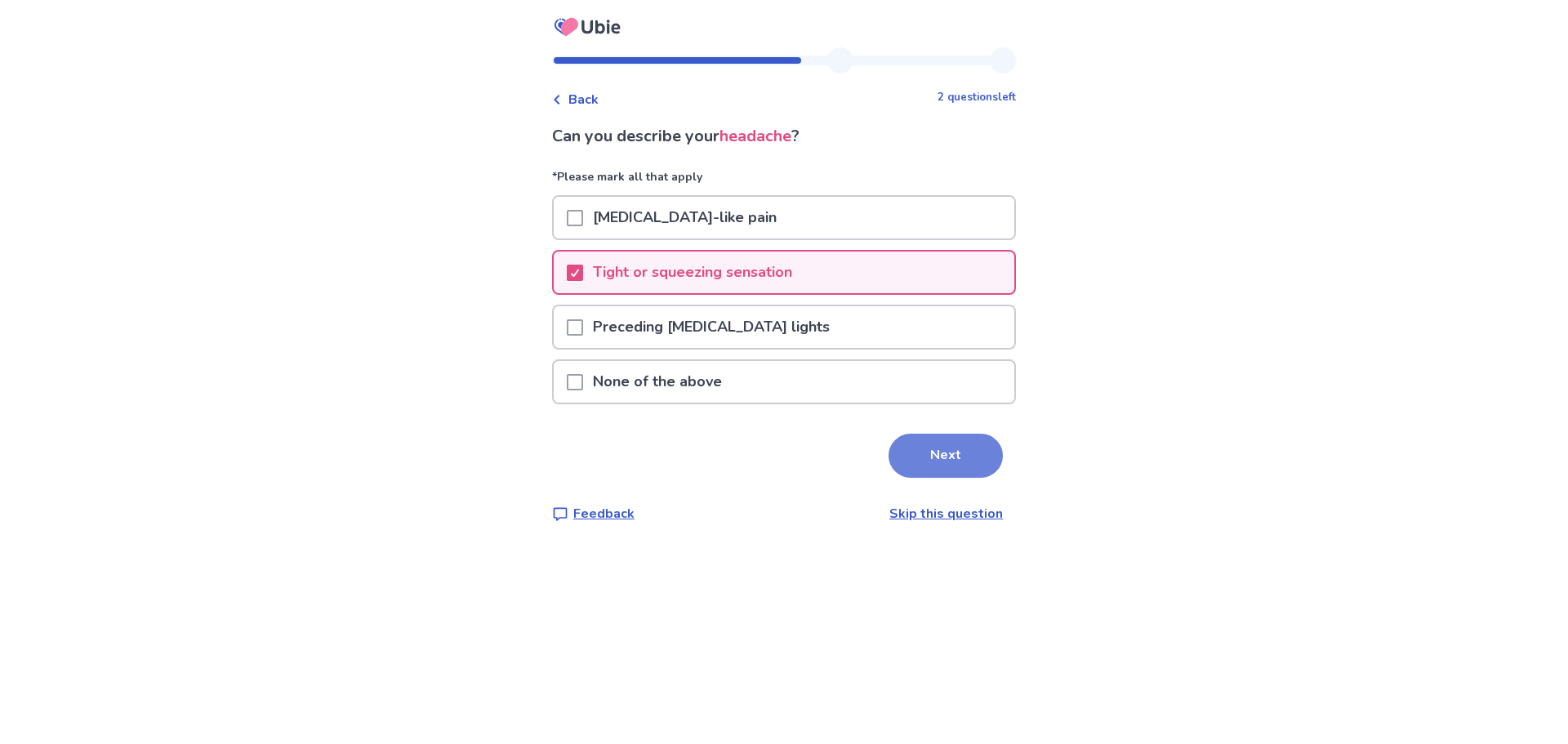
click at [958, 458] on button "Next" at bounding box center [946, 455] width 115 height 44
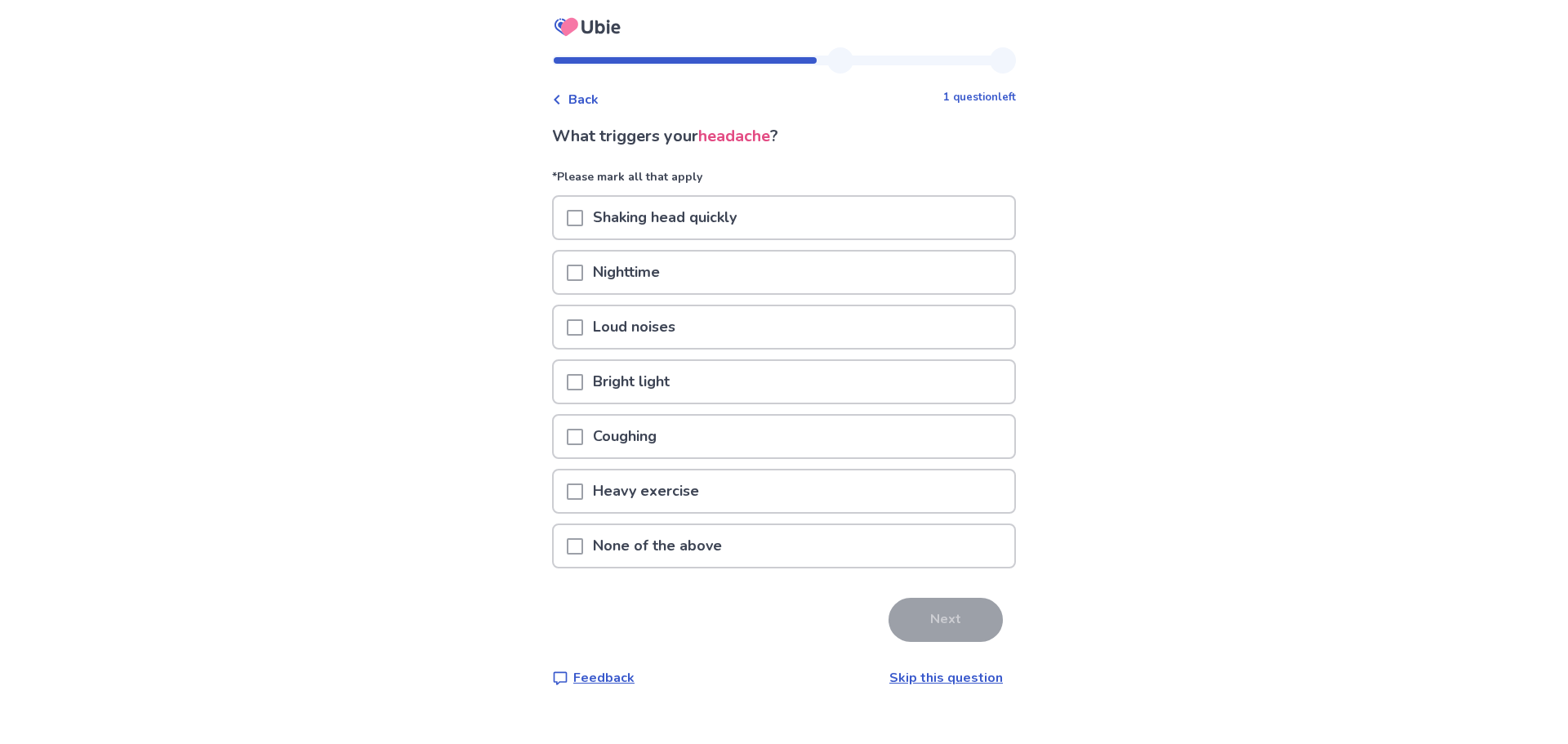
click at [731, 221] on p "Shaking head quickly" at bounding box center [665, 218] width 163 height 41
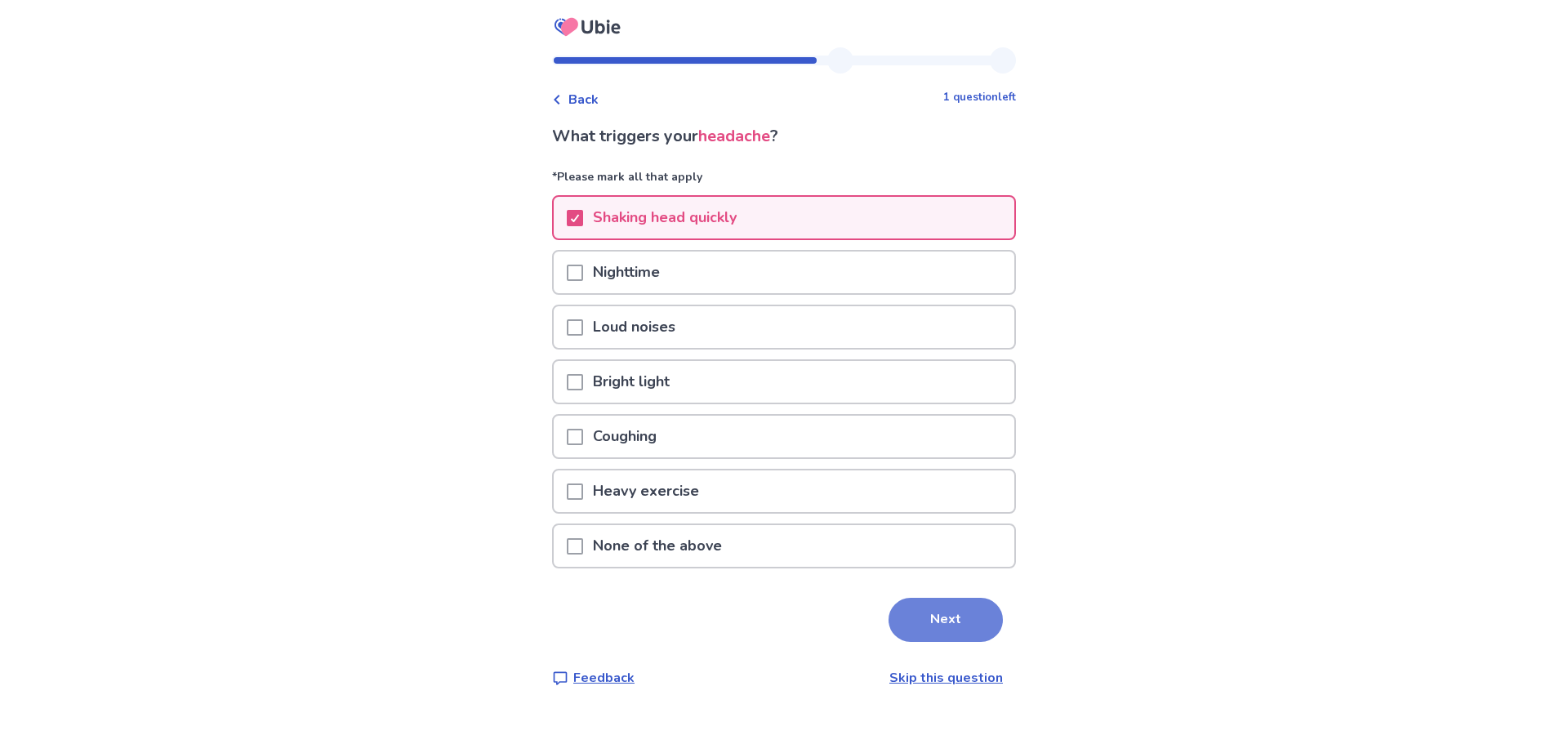
click at [917, 613] on button "Next" at bounding box center [946, 619] width 115 height 44
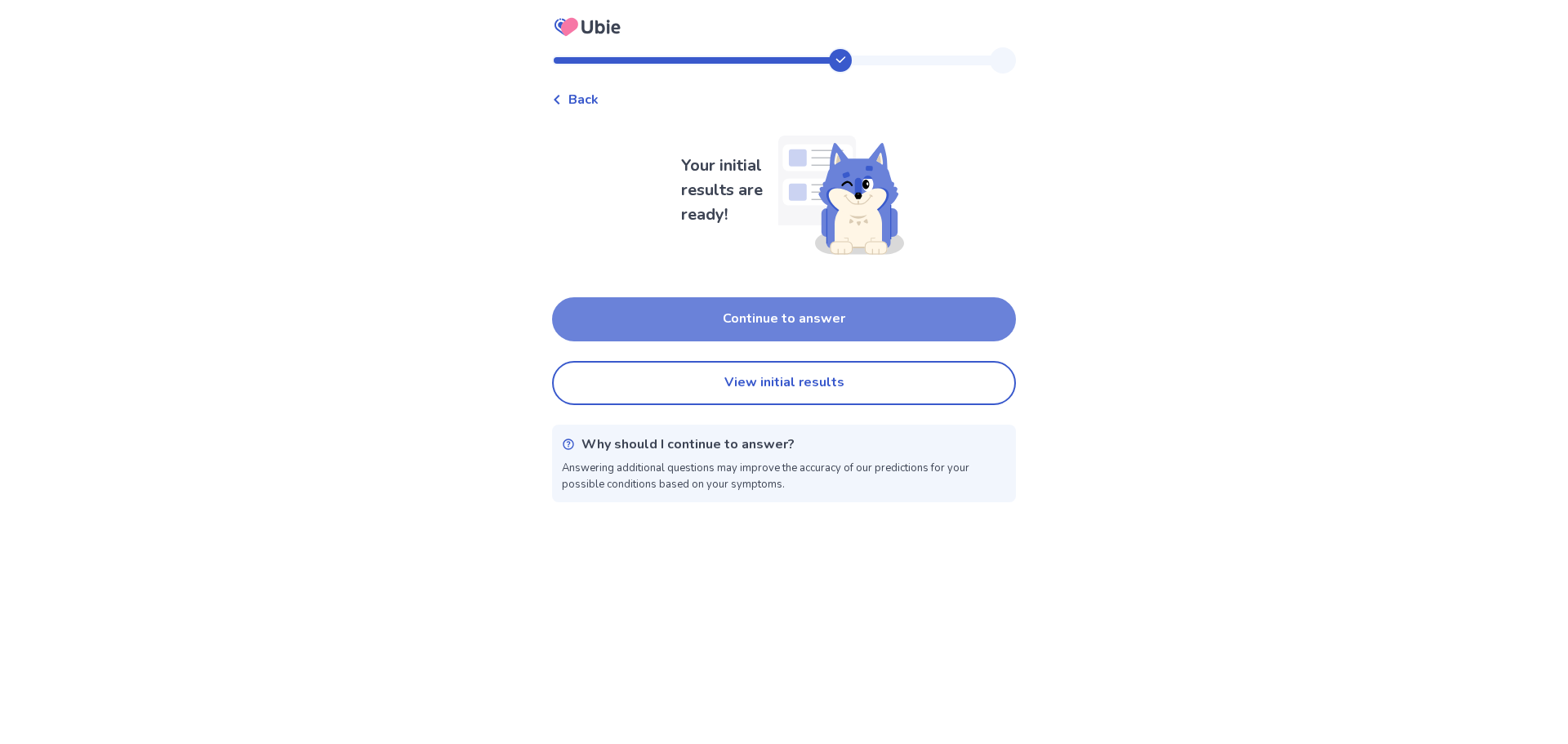
click at [803, 315] on button "Continue to answer" at bounding box center [784, 319] width 464 height 44
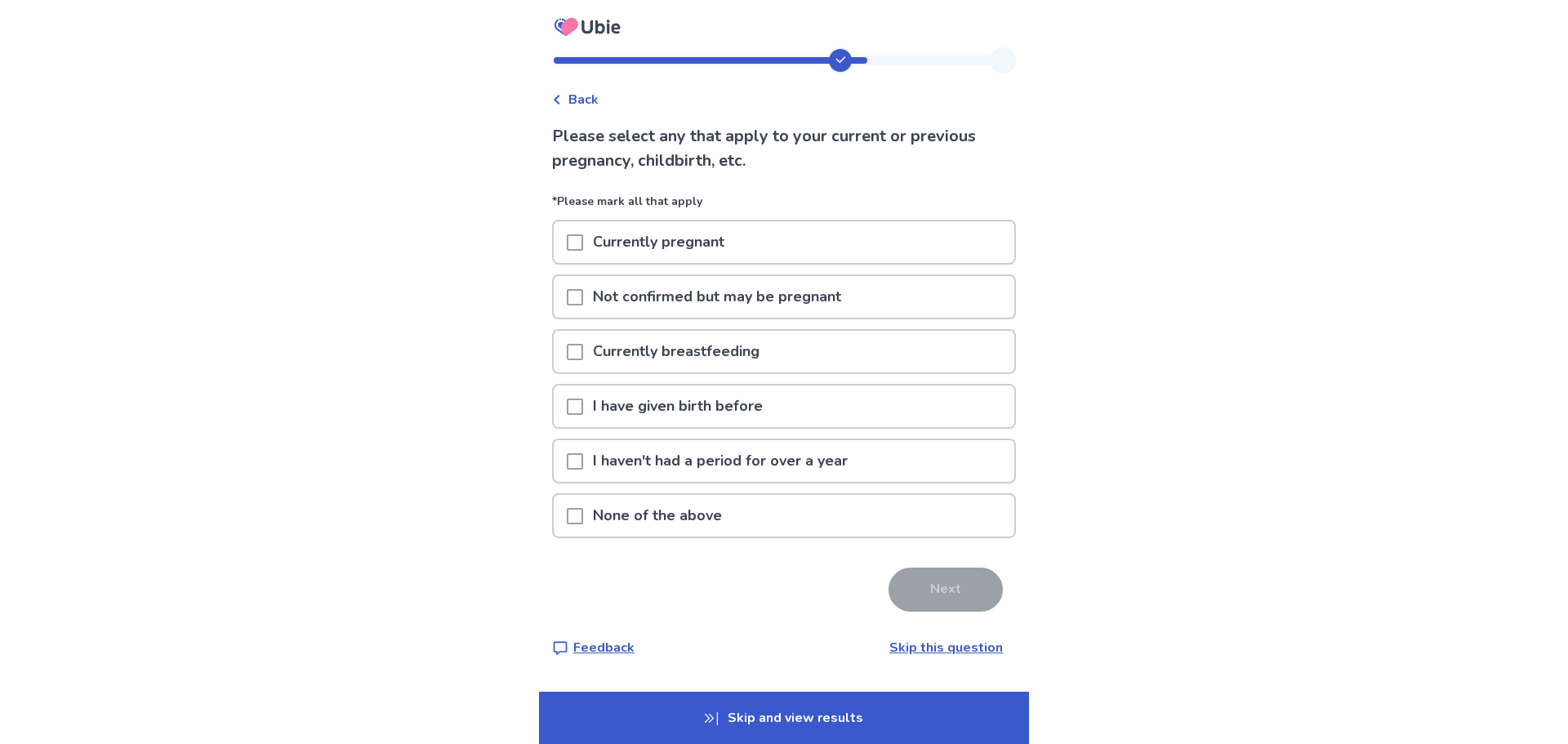
click at [684, 522] on p "None of the above" at bounding box center [658, 515] width 149 height 41
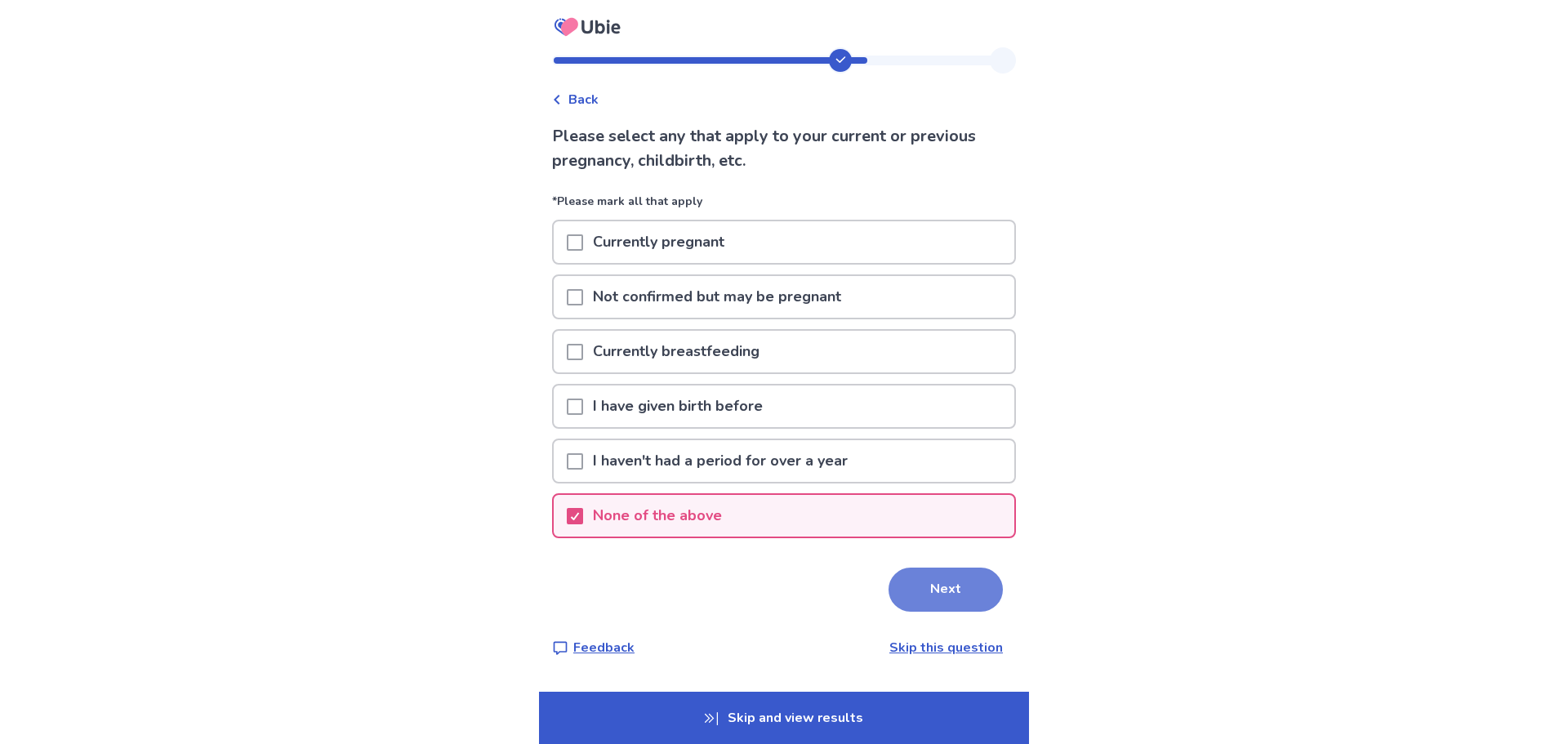
click at [922, 594] on button "Next" at bounding box center [946, 589] width 115 height 44
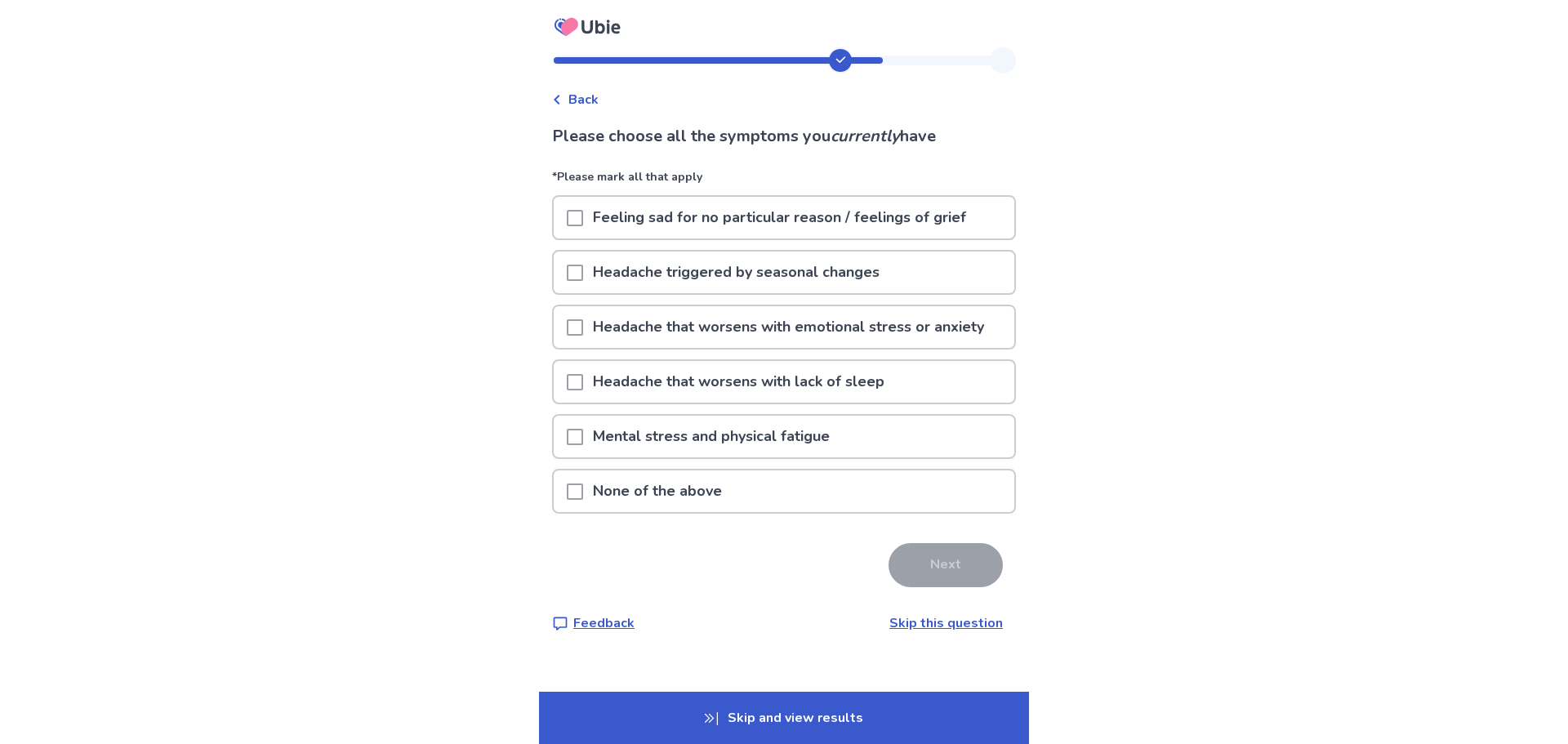
click at [594, 273] on p "Headache triggered by seasonal changes" at bounding box center [737, 273] width 306 height 41
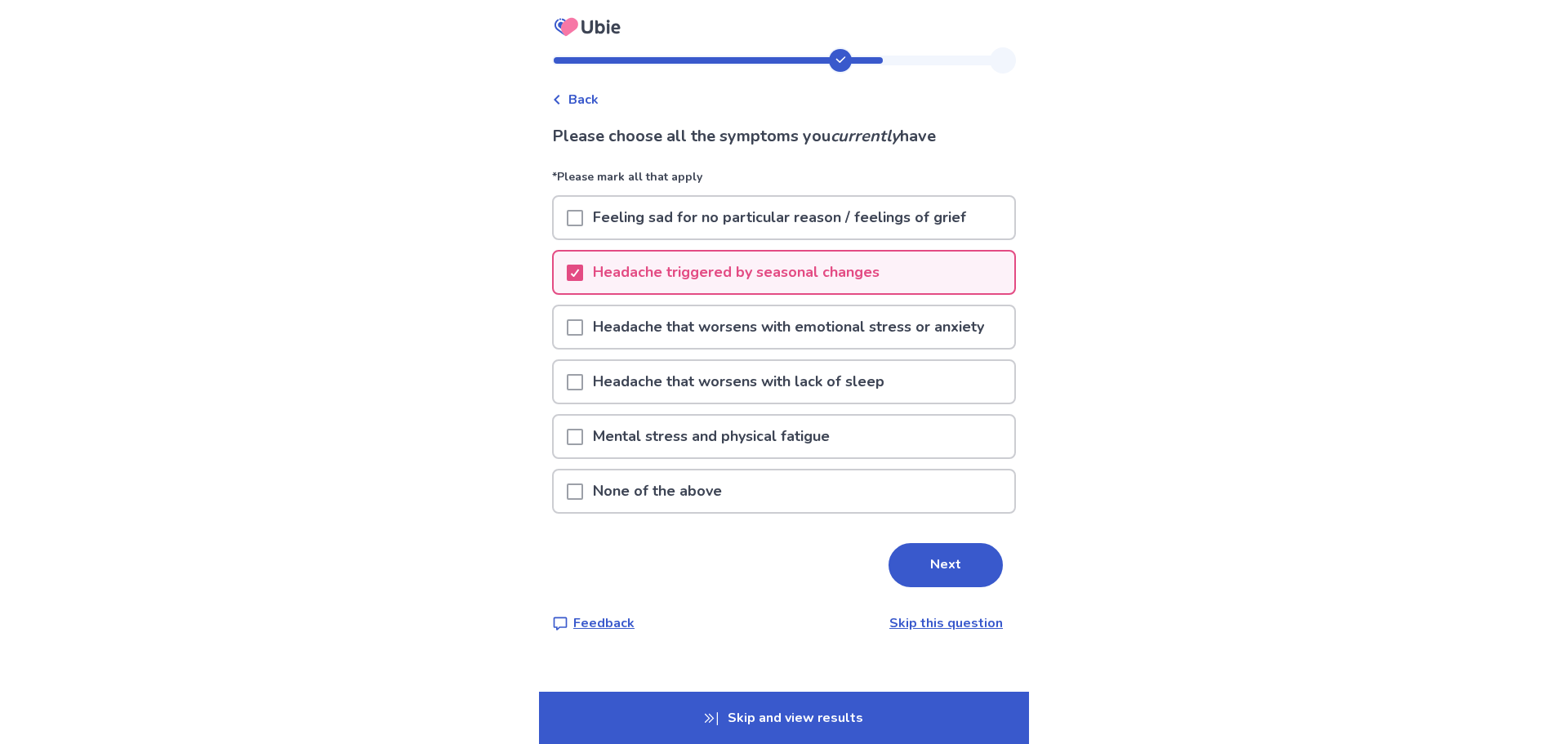
click at [763, 336] on p "Headache that worsens with emotional stress or anxiety" at bounding box center [788, 327] width 410 height 41
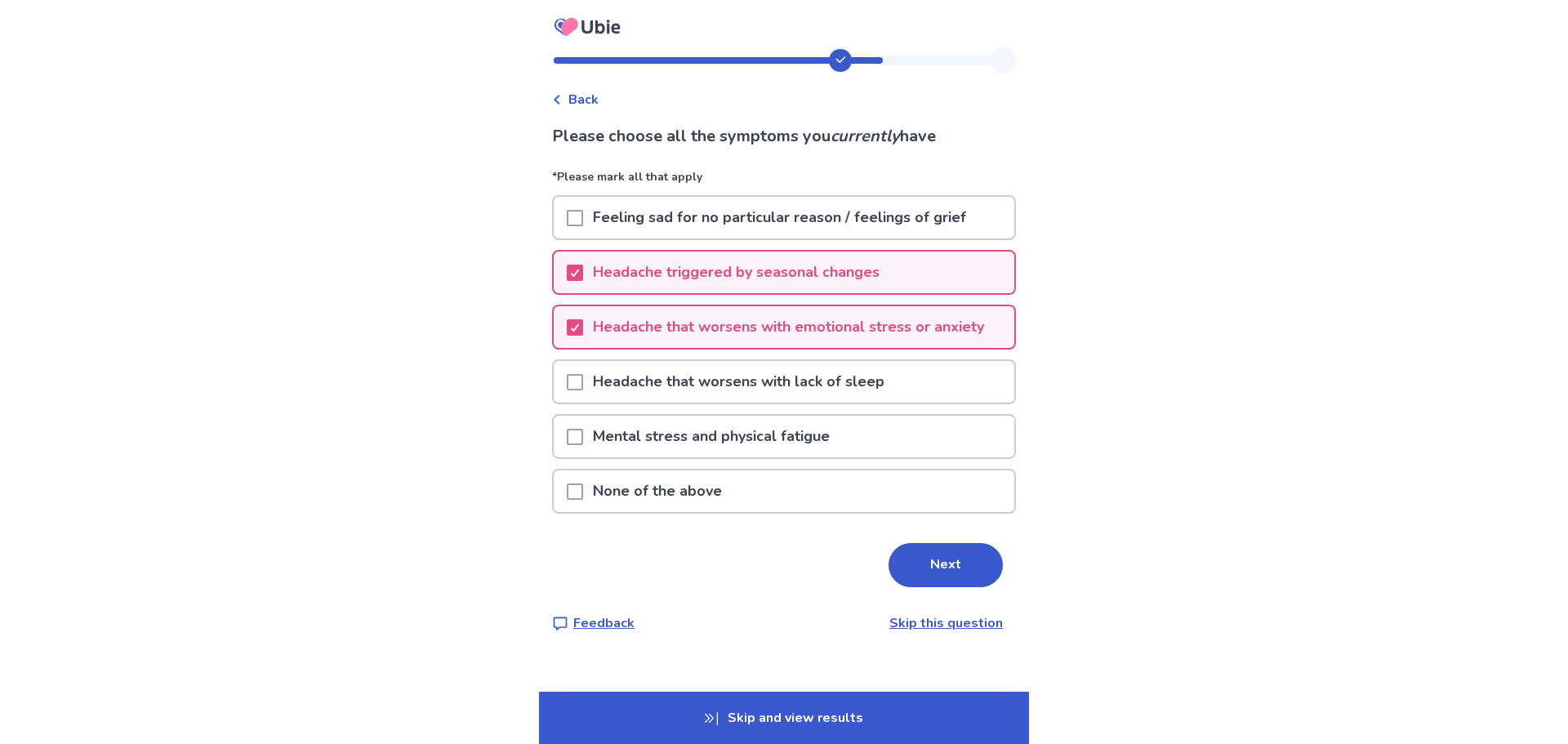
click at [695, 436] on p "Mental stress and physical fatigue" at bounding box center [711, 437] width 256 height 41
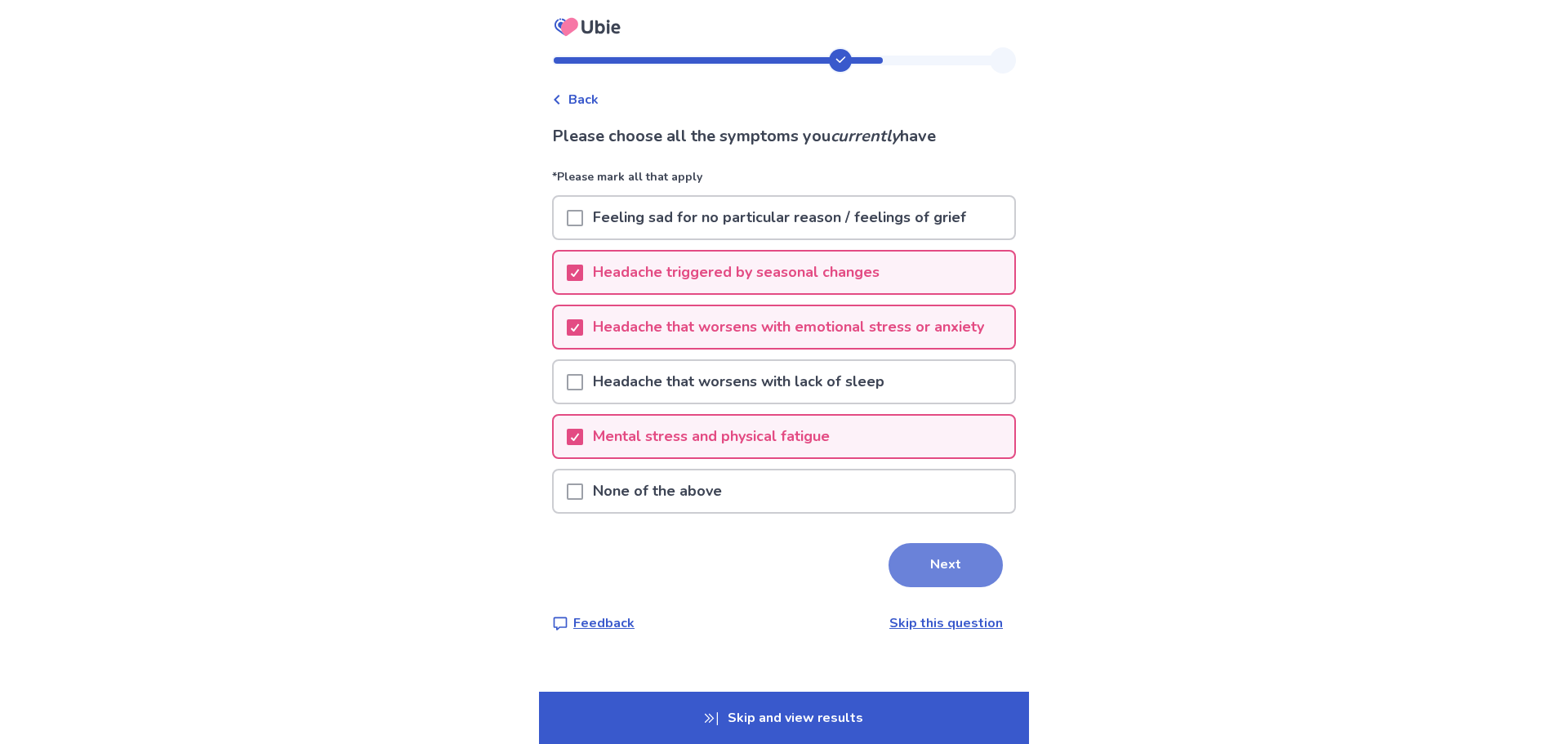
click at [915, 575] on button "Next" at bounding box center [946, 565] width 115 height 44
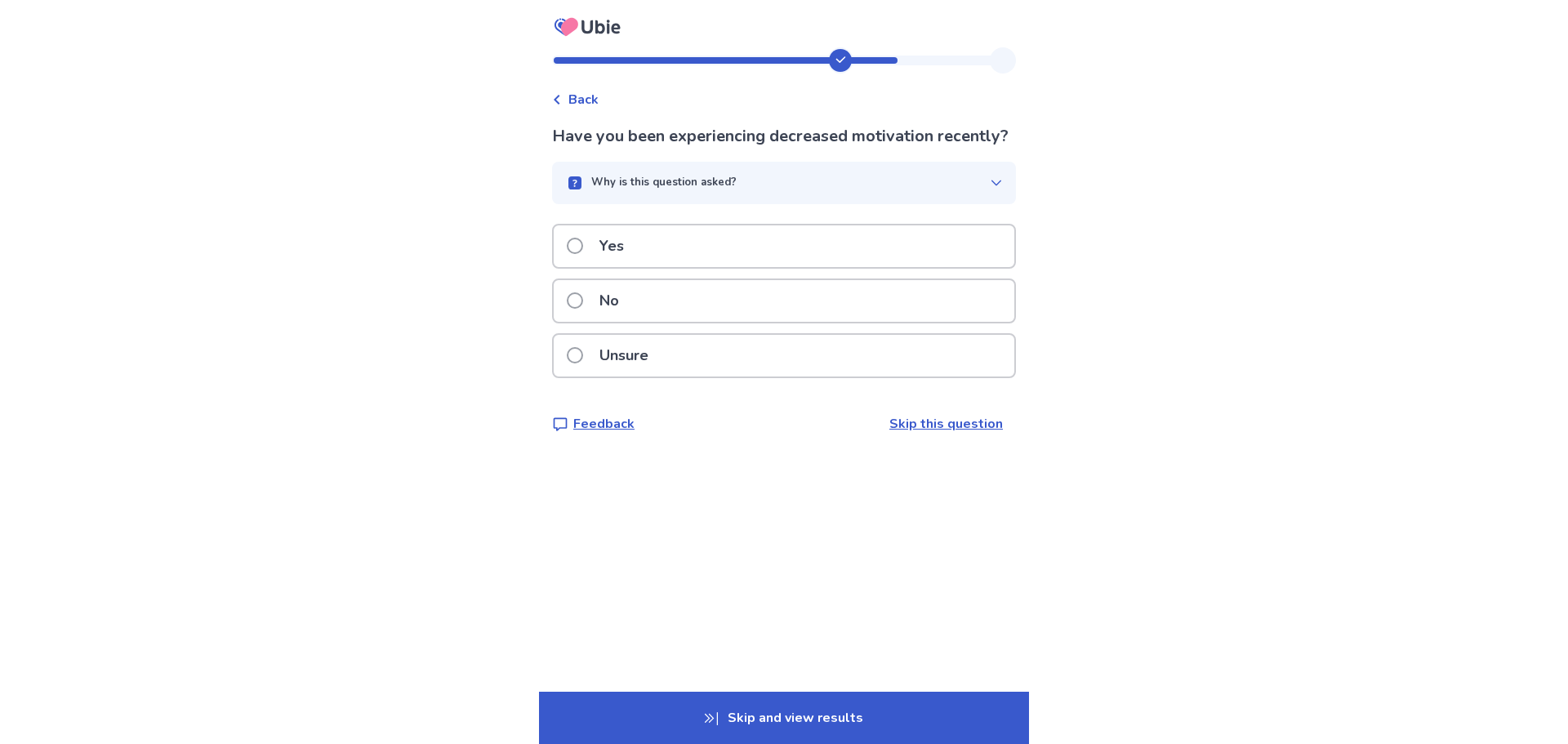
click at [623, 267] on p "Yes" at bounding box center [611, 247] width 44 height 41
click at [646, 243] on div "Yes" at bounding box center [784, 247] width 461 height 41
click at [647, 292] on div "No" at bounding box center [784, 301] width 461 height 41
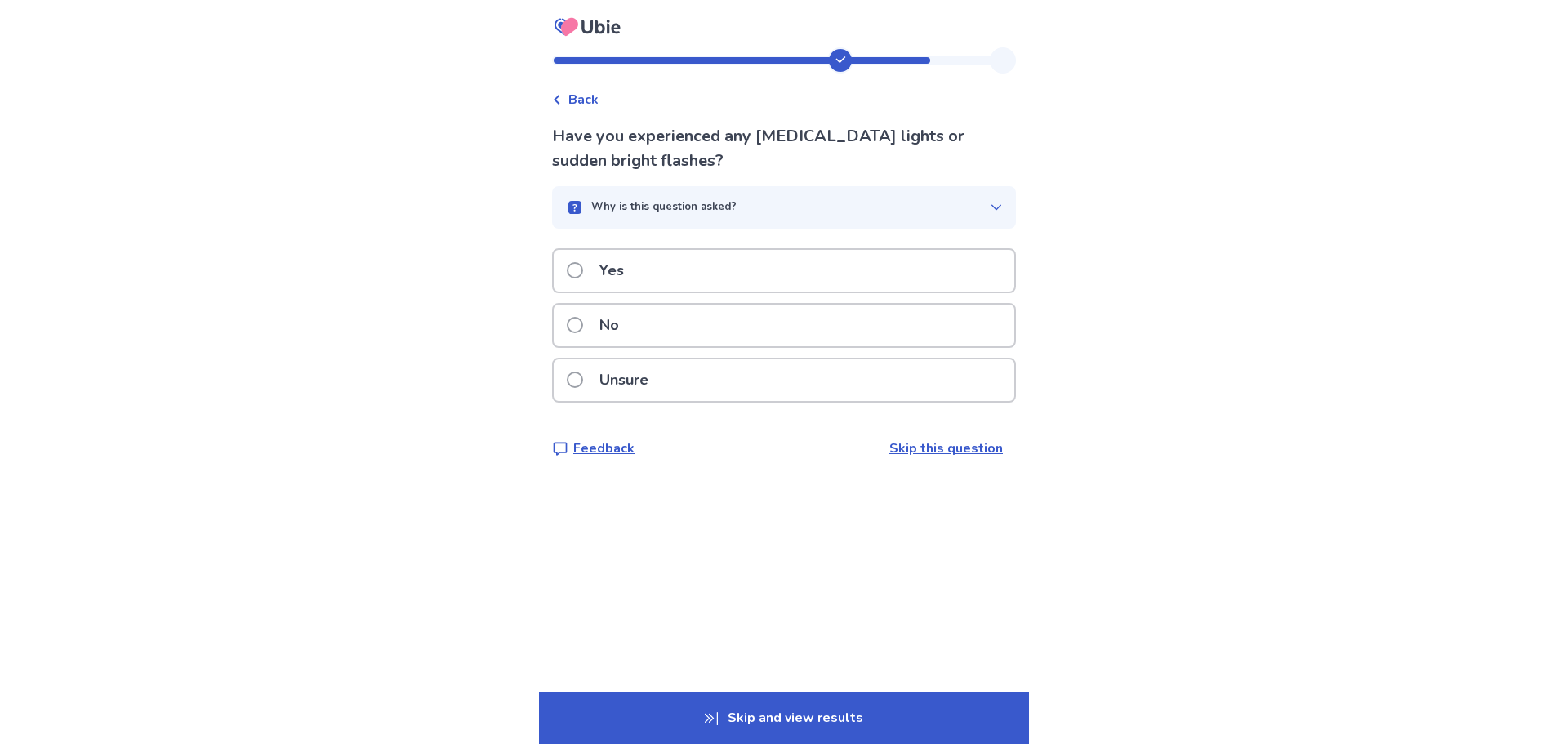
click at [625, 299] on div "Yes" at bounding box center [784, 275] width 464 height 55
click at [626, 317] on p "No" at bounding box center [609, 325] width 39 height 41
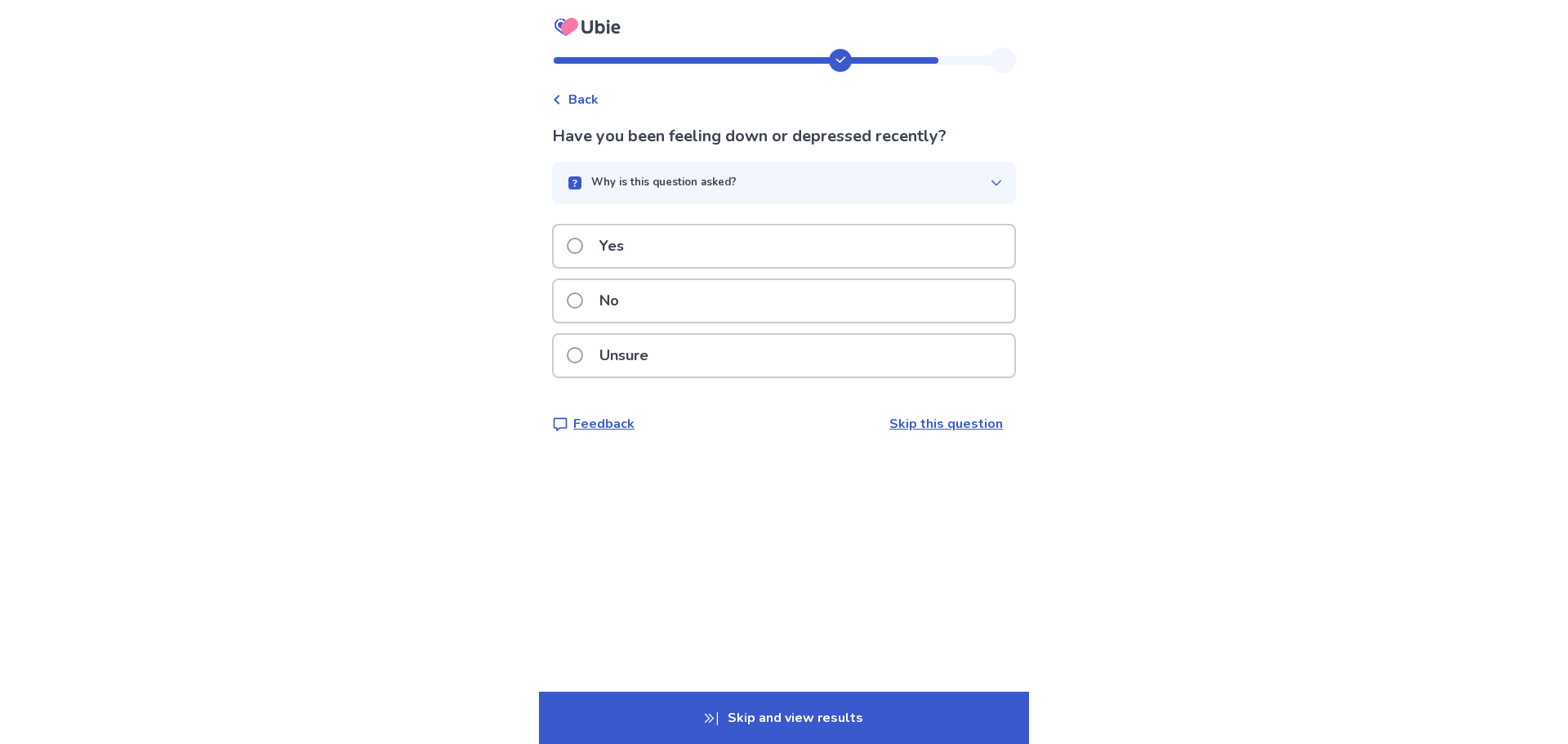
click at [630, 249] on p "Yes" at bounding box center [611, 247] width 44 height 41
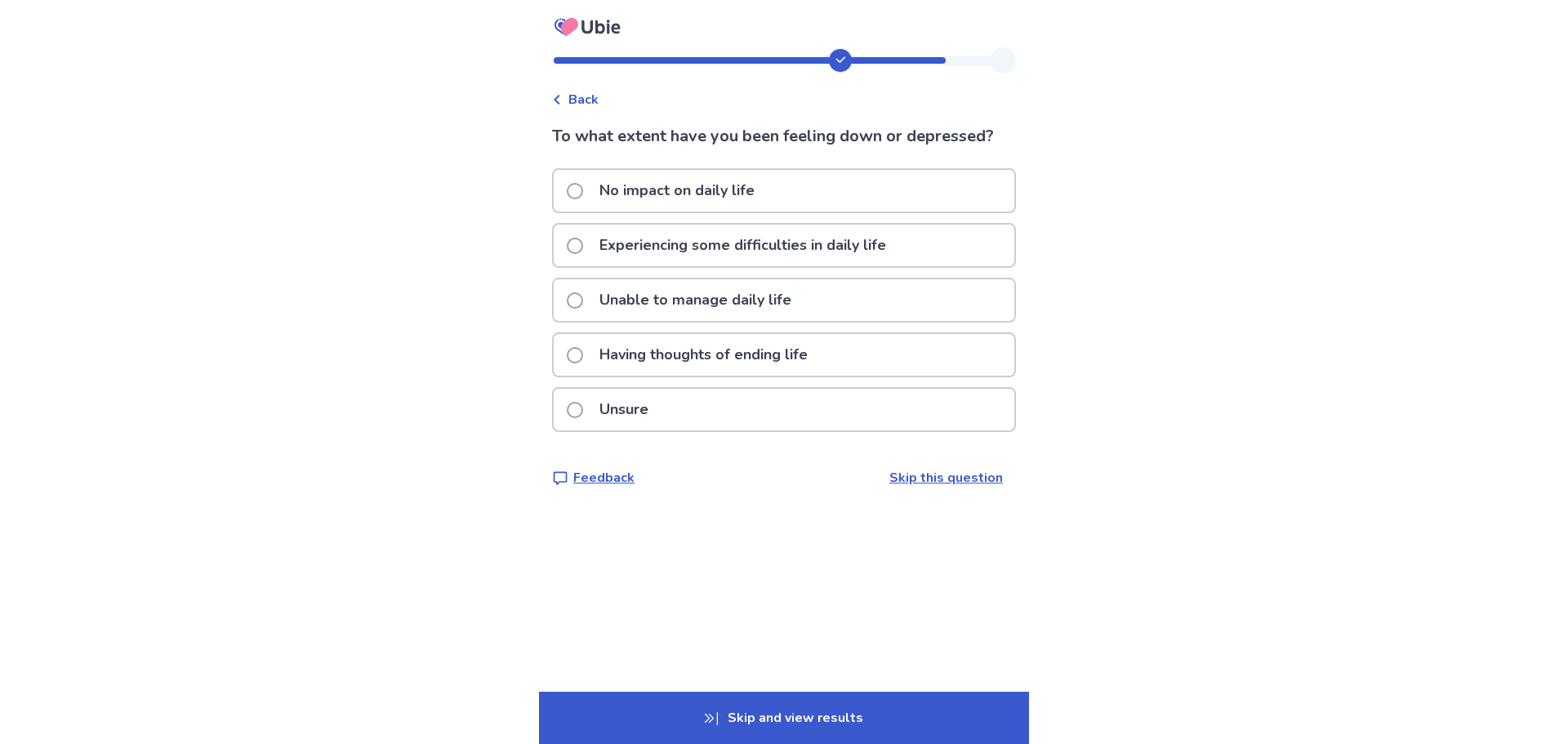
click at [804, 252] on p "Experiencing some difficulties in daily life" at bounding box center [743, 246] width 306 height 41
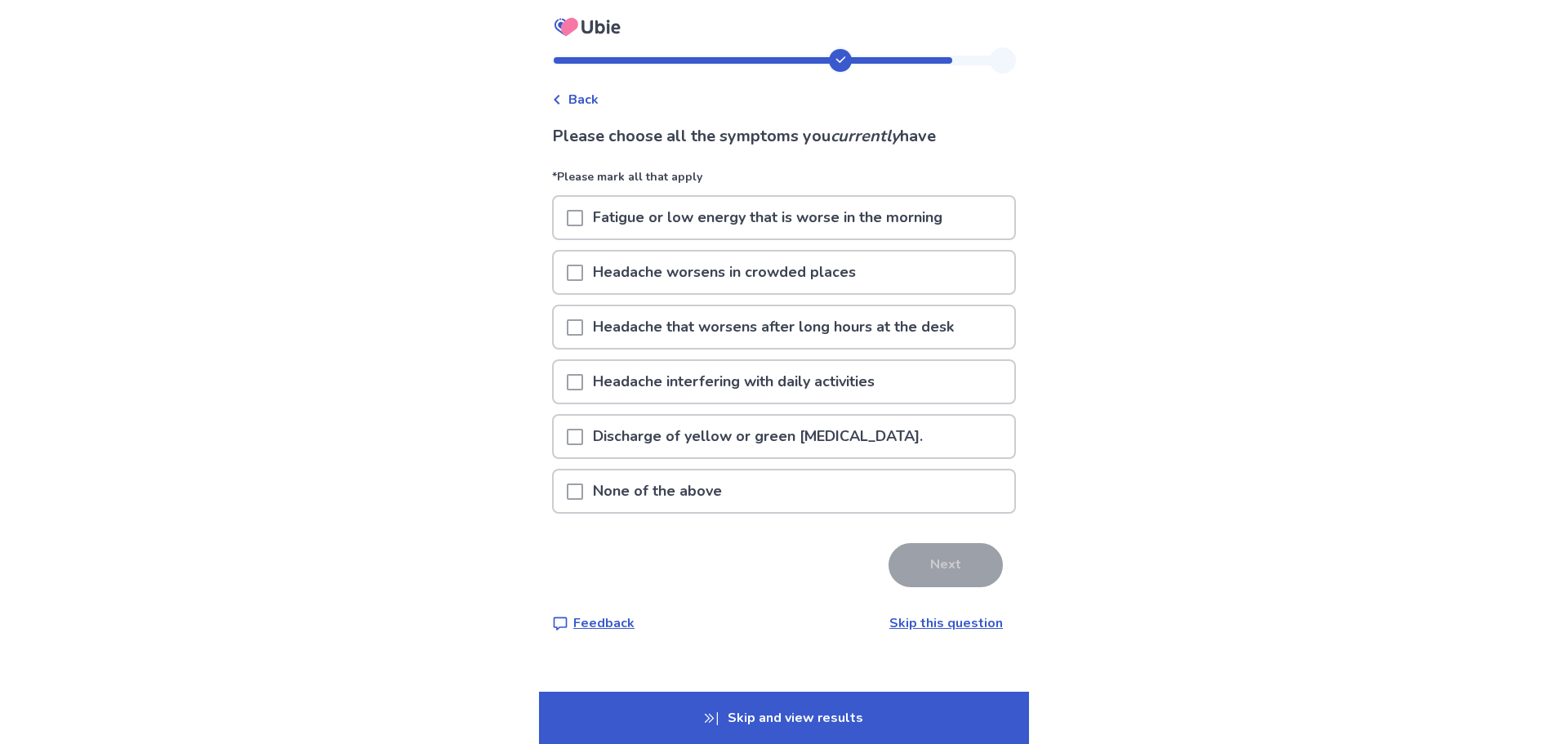
click at [759, 388] on p "Headache interfering with daily activities" at bounding box center [734, 382] width 301 height 41
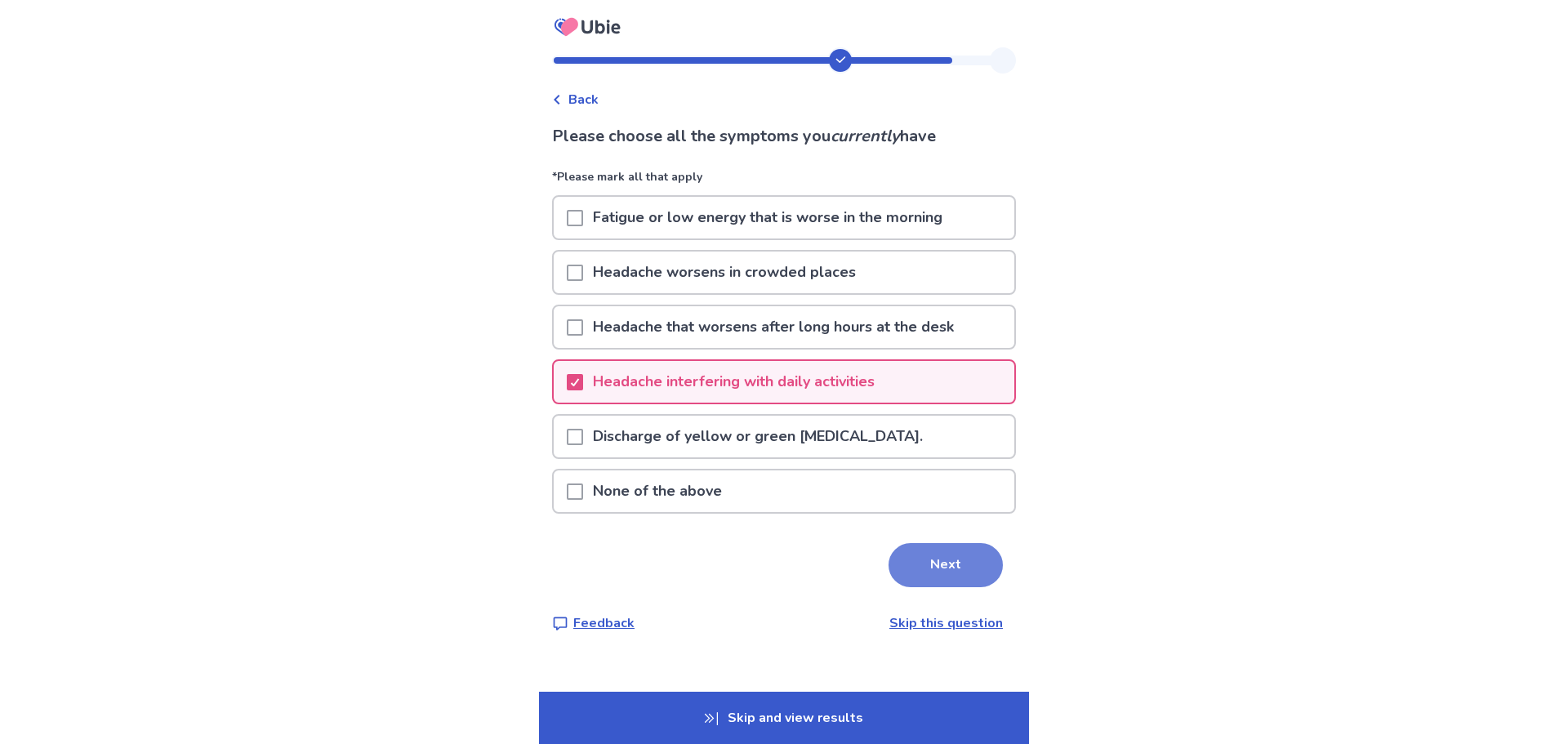
click at [924, 558] on button "Next" at bounding box center [946, 565] width 115 height 44
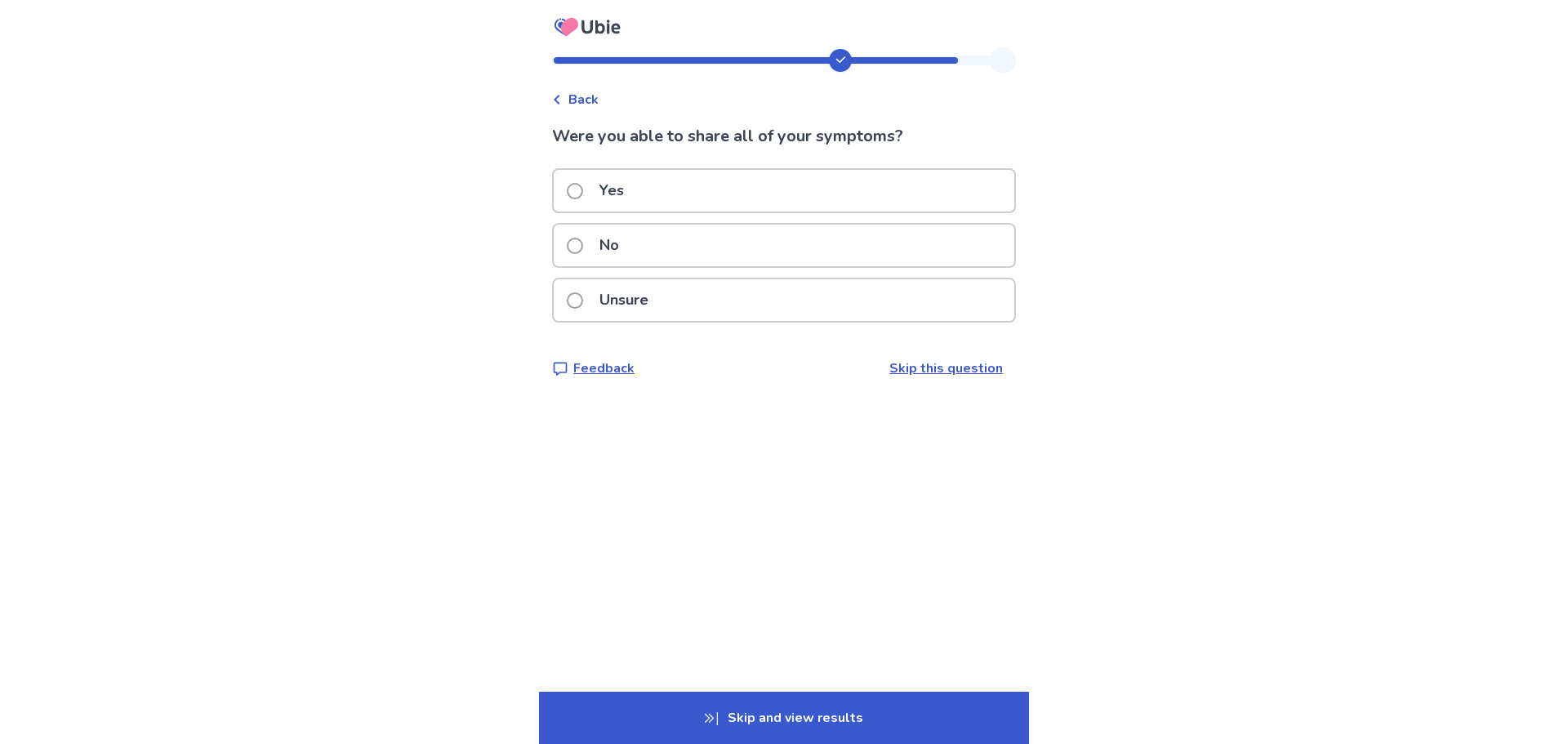
click at [631, 199] on p "Yes" at bounding box center [611, 191] width 44 height 41
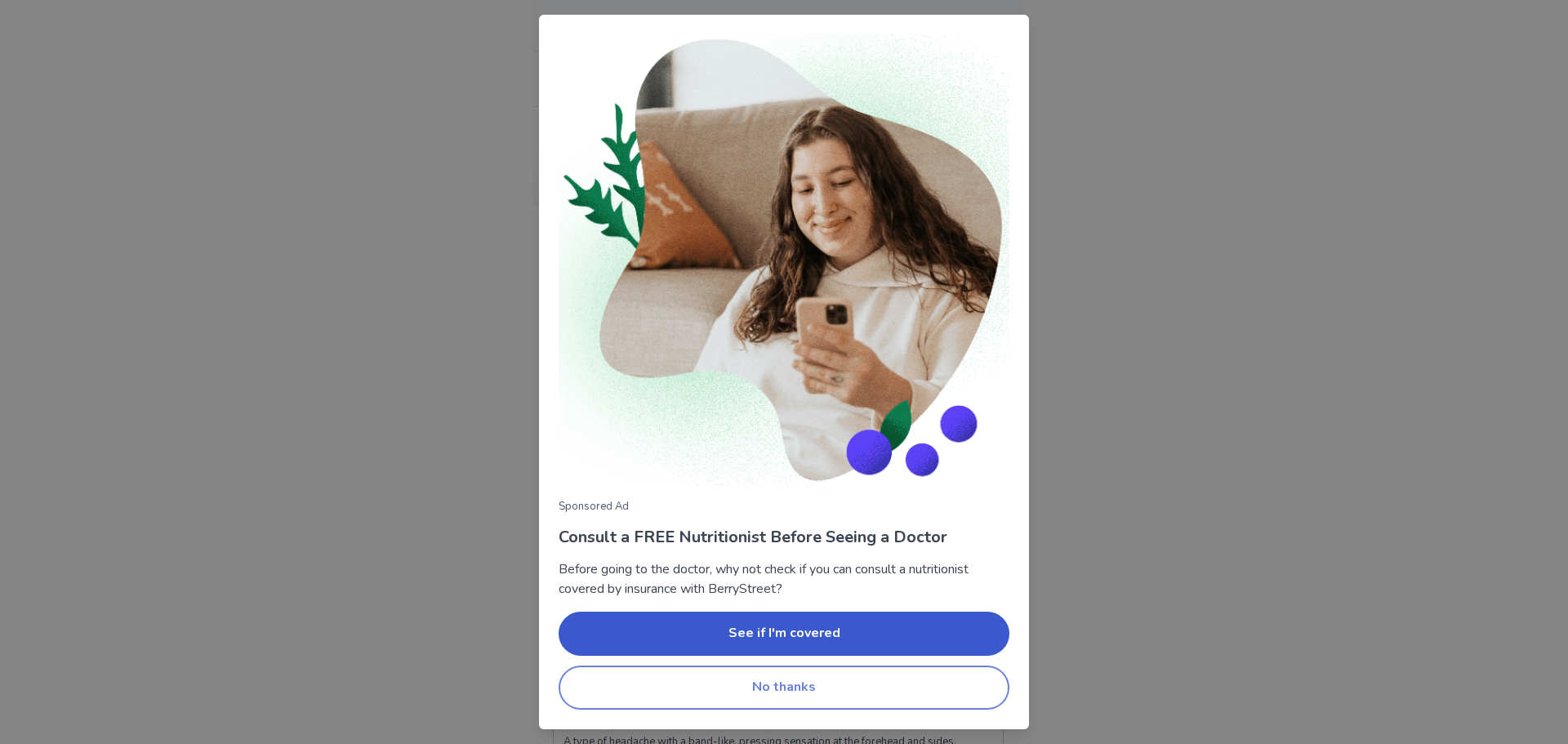
click at [814, 689] on button "No thanks" at bounding box center [783, 688] width 451 height 44
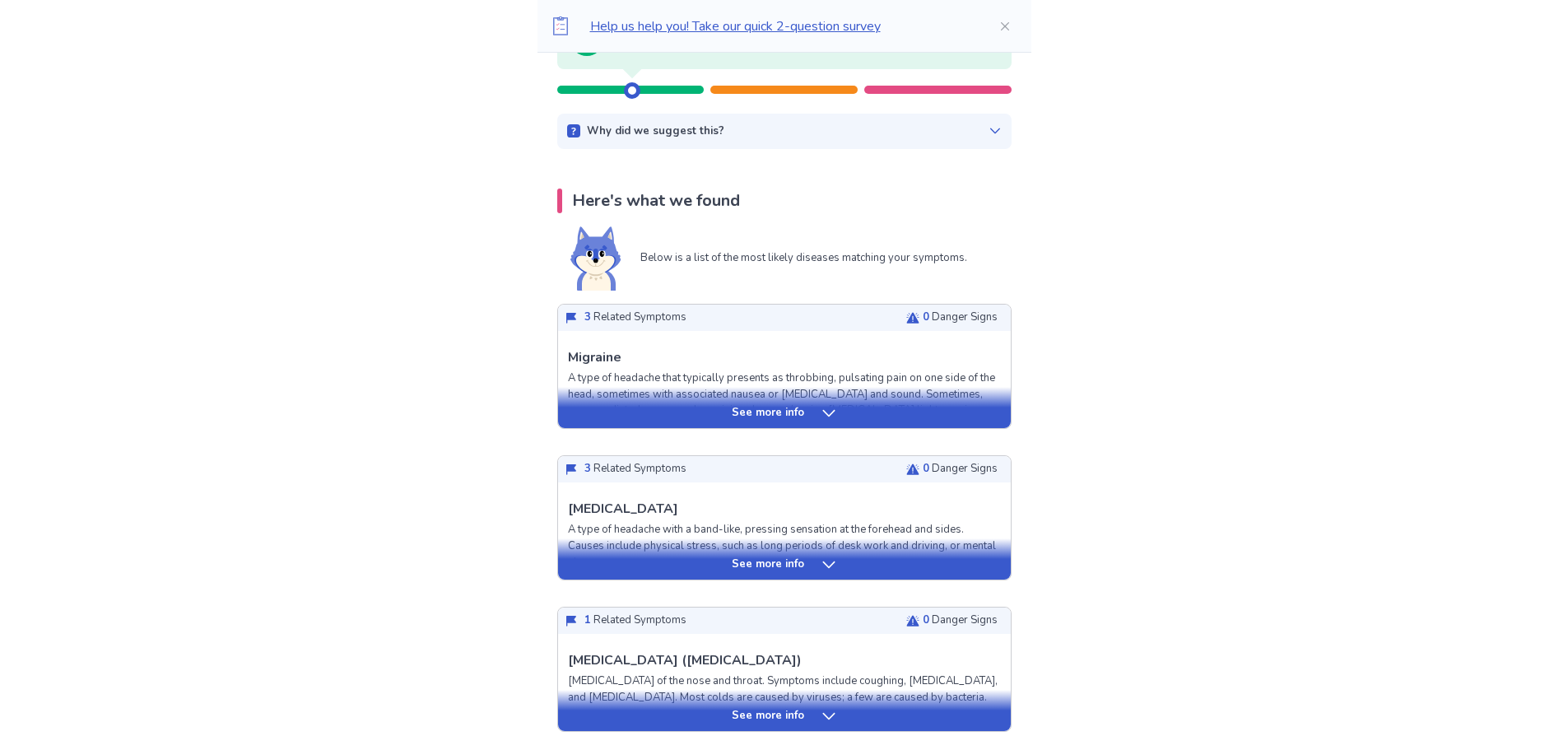
scroll to position [247, 0]
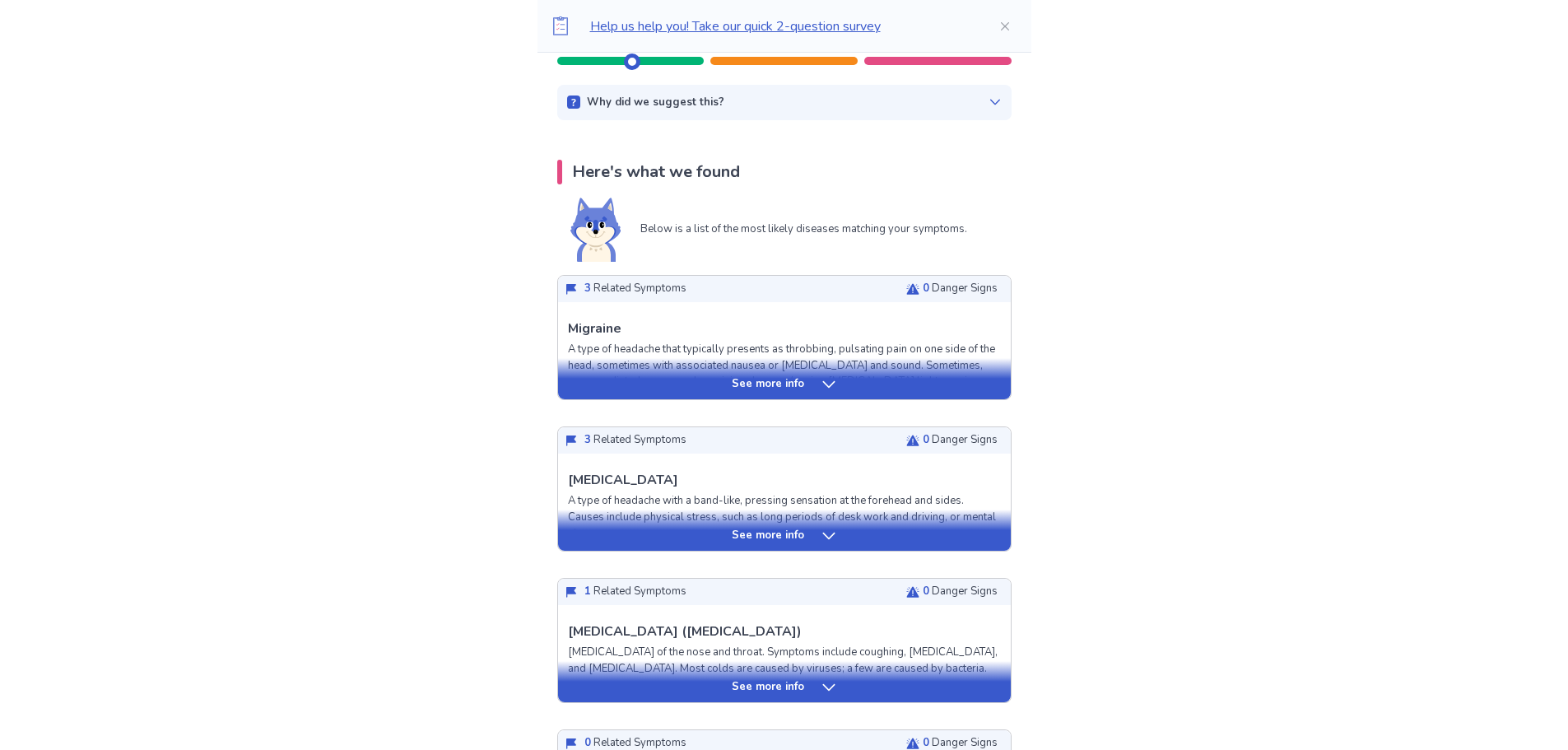
click at [794, 391] on p "See more info" at bounding box center [768, 384] width 72 height 16
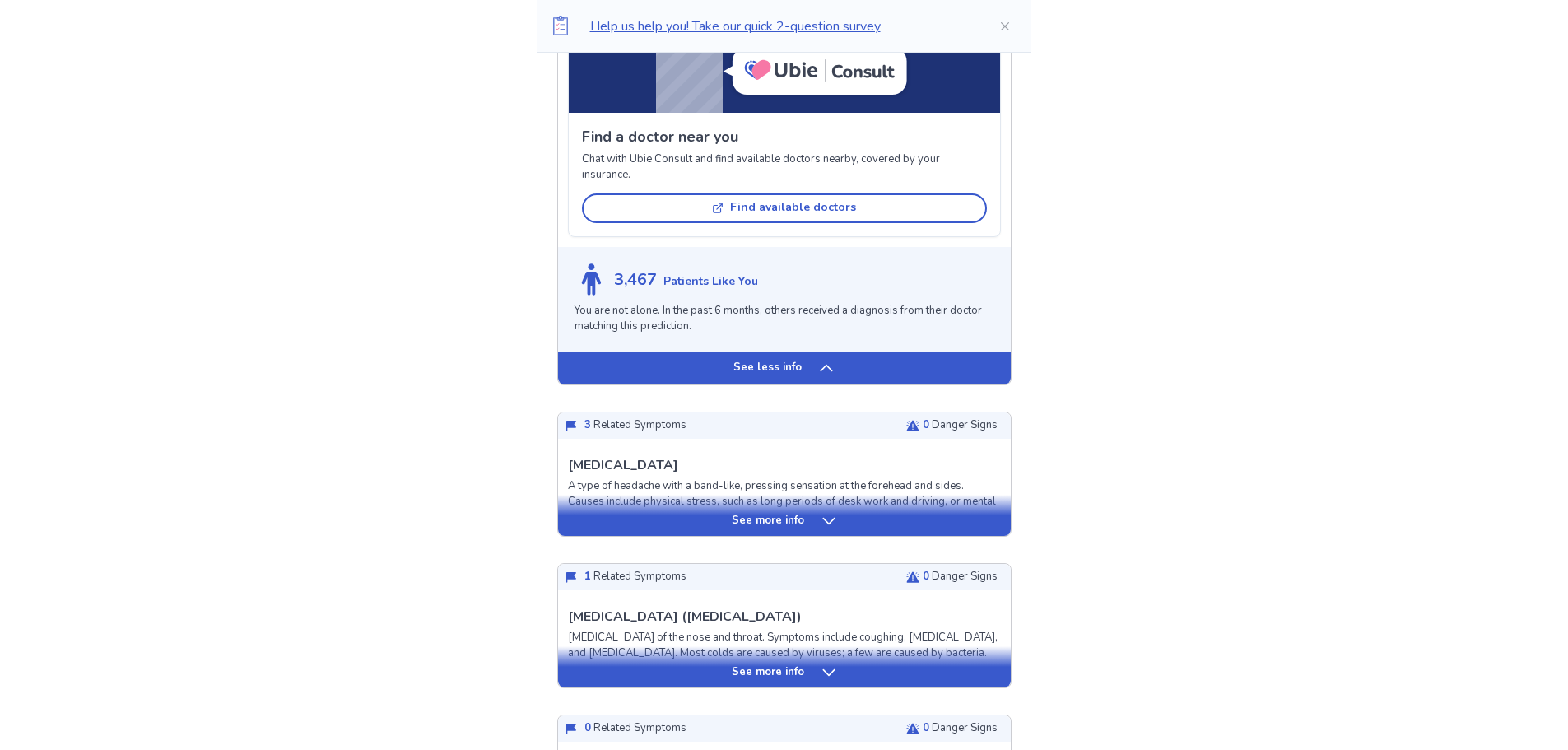
scroll to position [1235, 0]
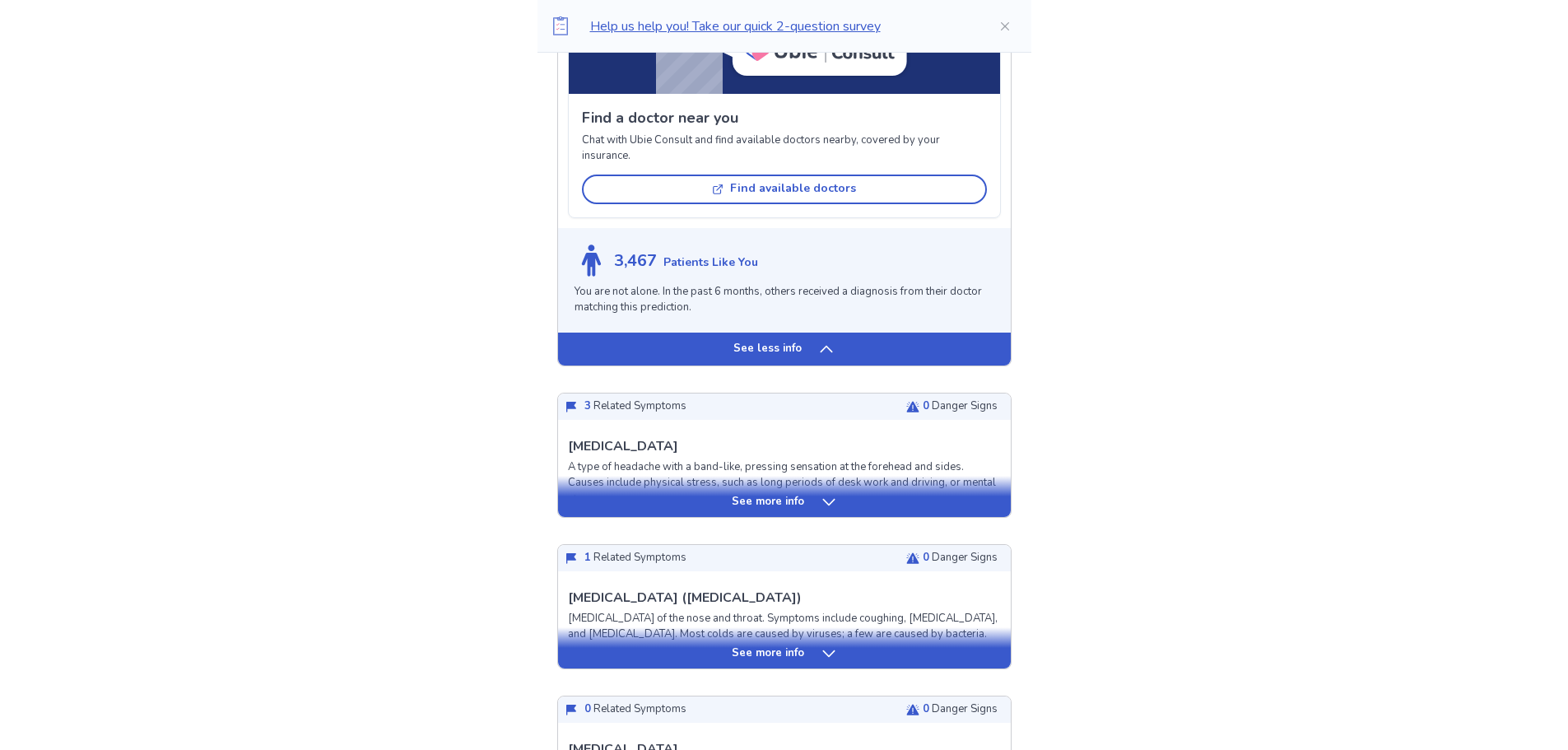
click at [771, 502] on p "See more info" at bounding box center [768, 502] width 72 height 16
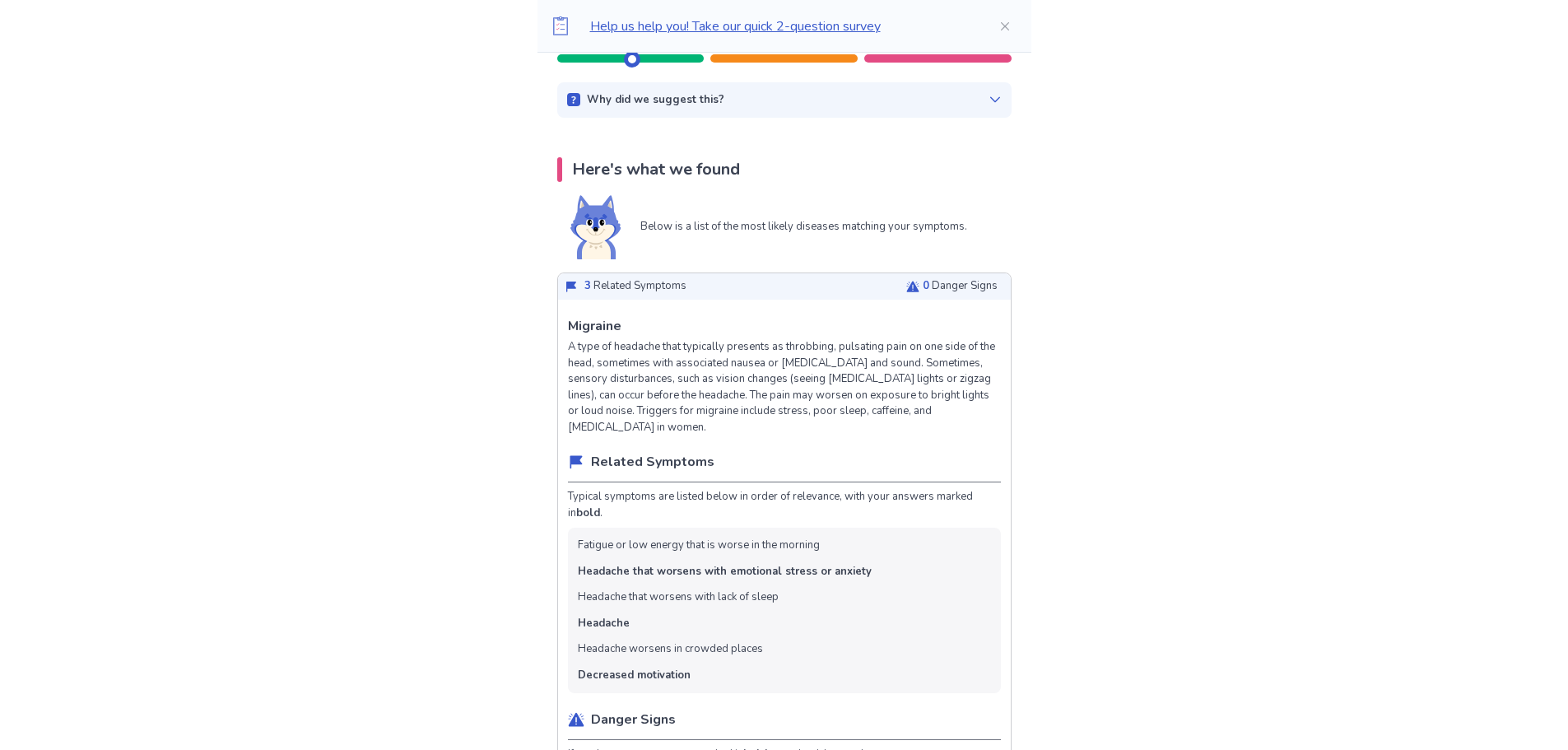
scroll to position [247, 0]
